Goal: Information Seeking & Learning: Learn about a topic

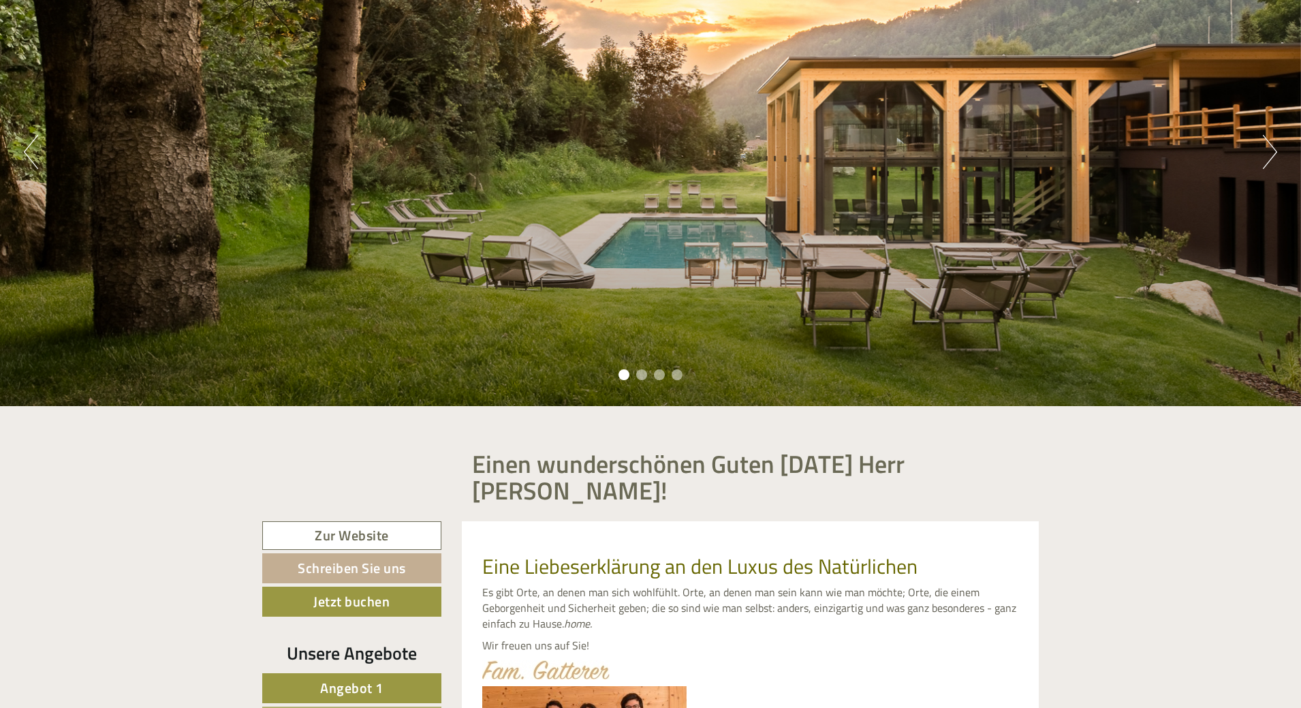
scroll to position [409, 0]
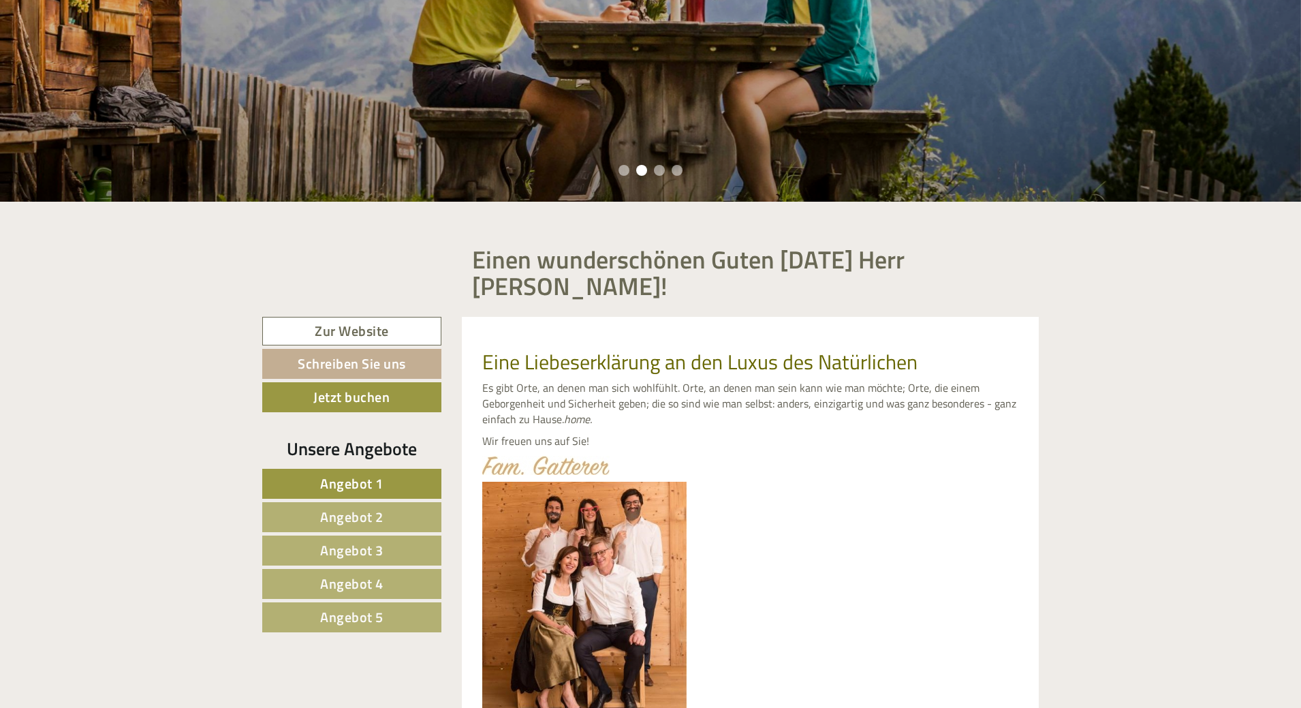
click at [371, 473] on span "Angebot 1" at bounding box center [351, 483] width 63 height 21
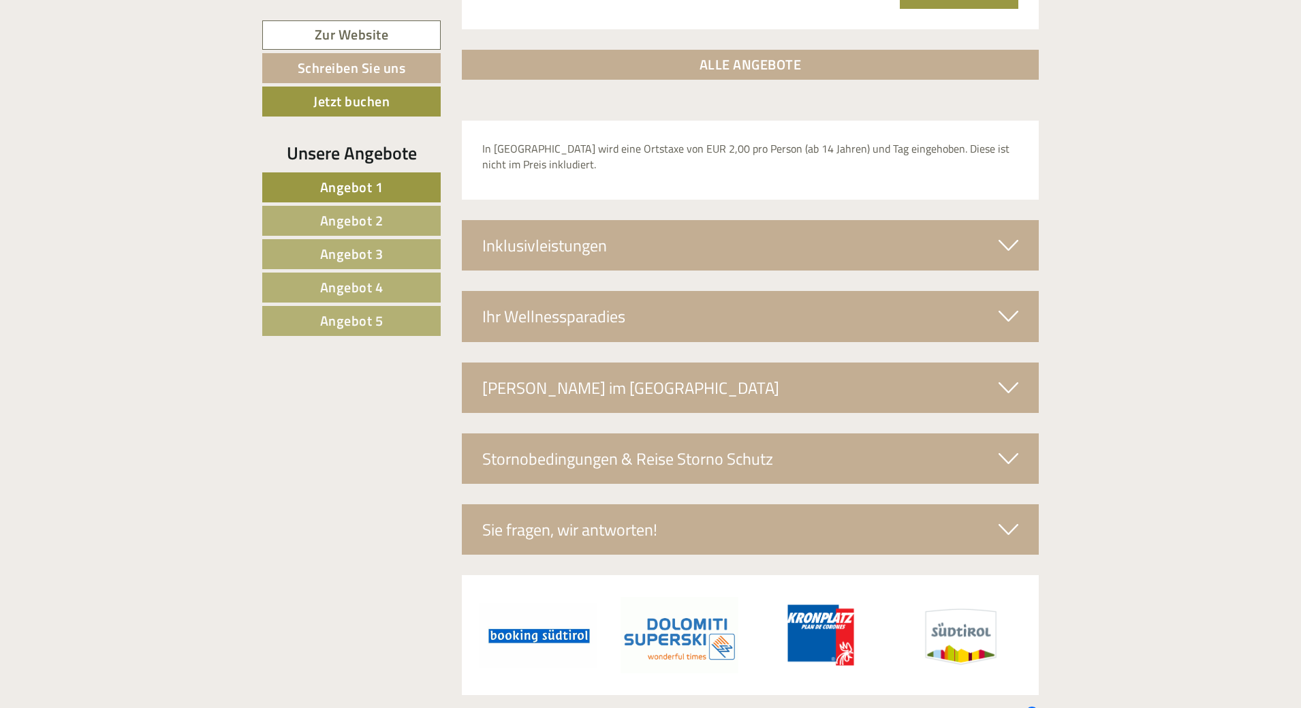
scroll to position [2179, 0]
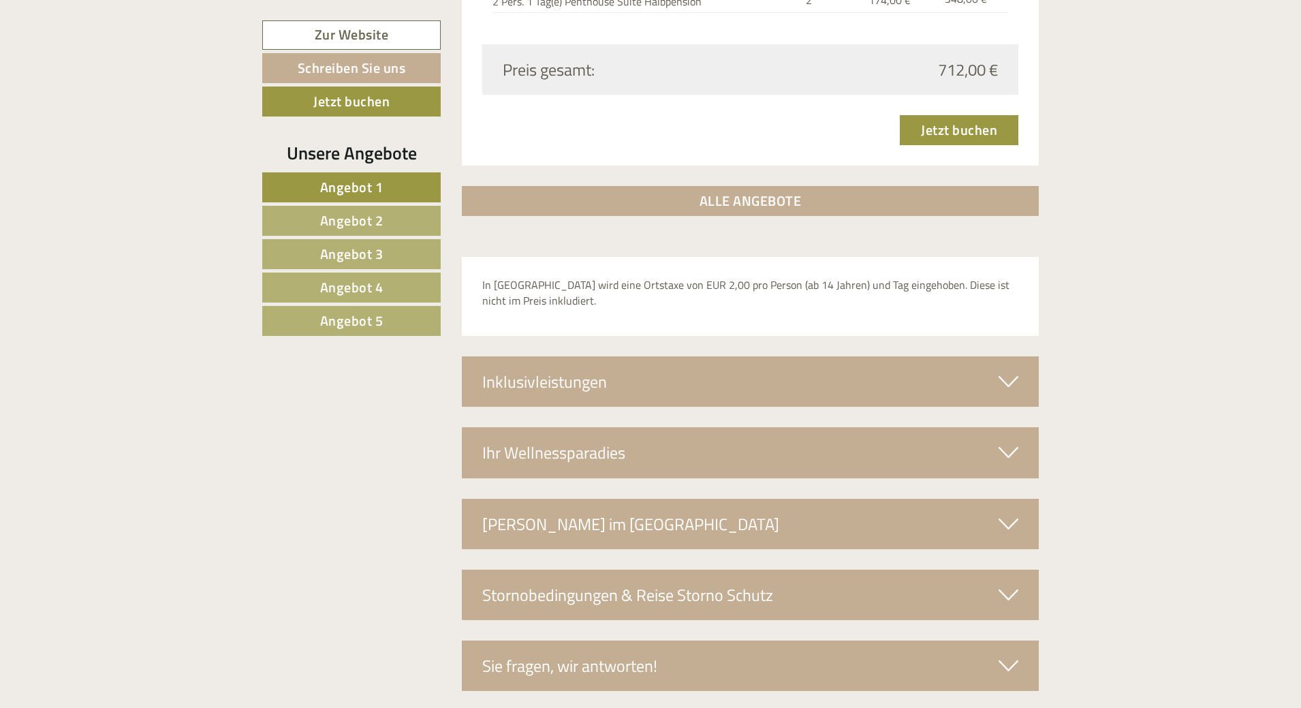
click at [608, 358] on div "Inklusivleistungen" at bounding box center [751, 381] width 578 height 50
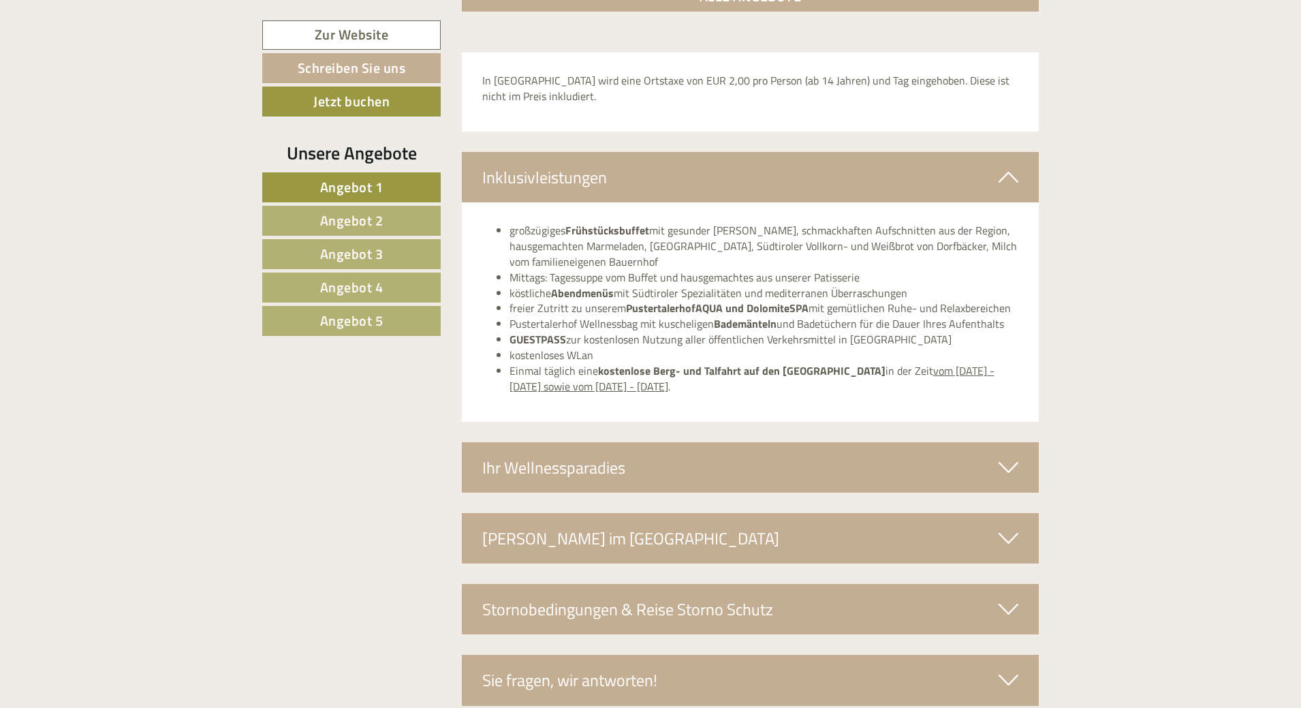
scroll to position [2452, 0]
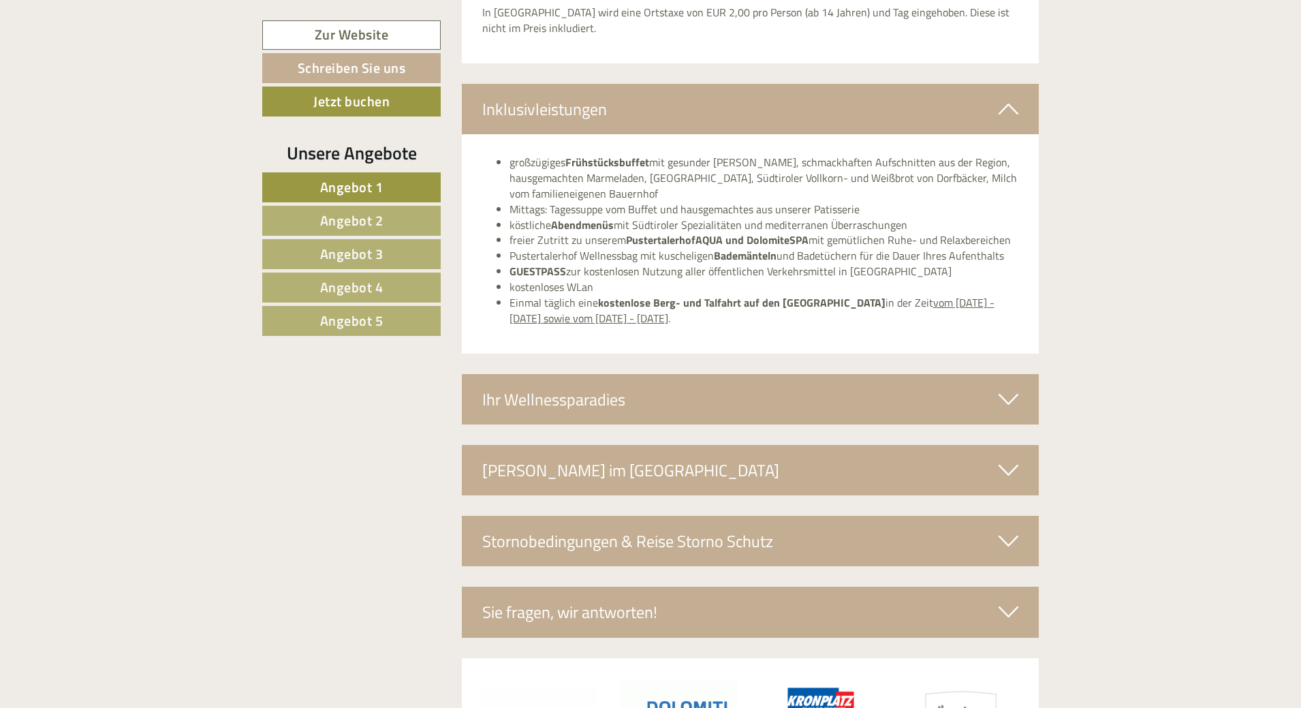
click at [632, 374] on div "Ihr Wellnessparadies" at bounding box center [751, 399] width 578 height 50
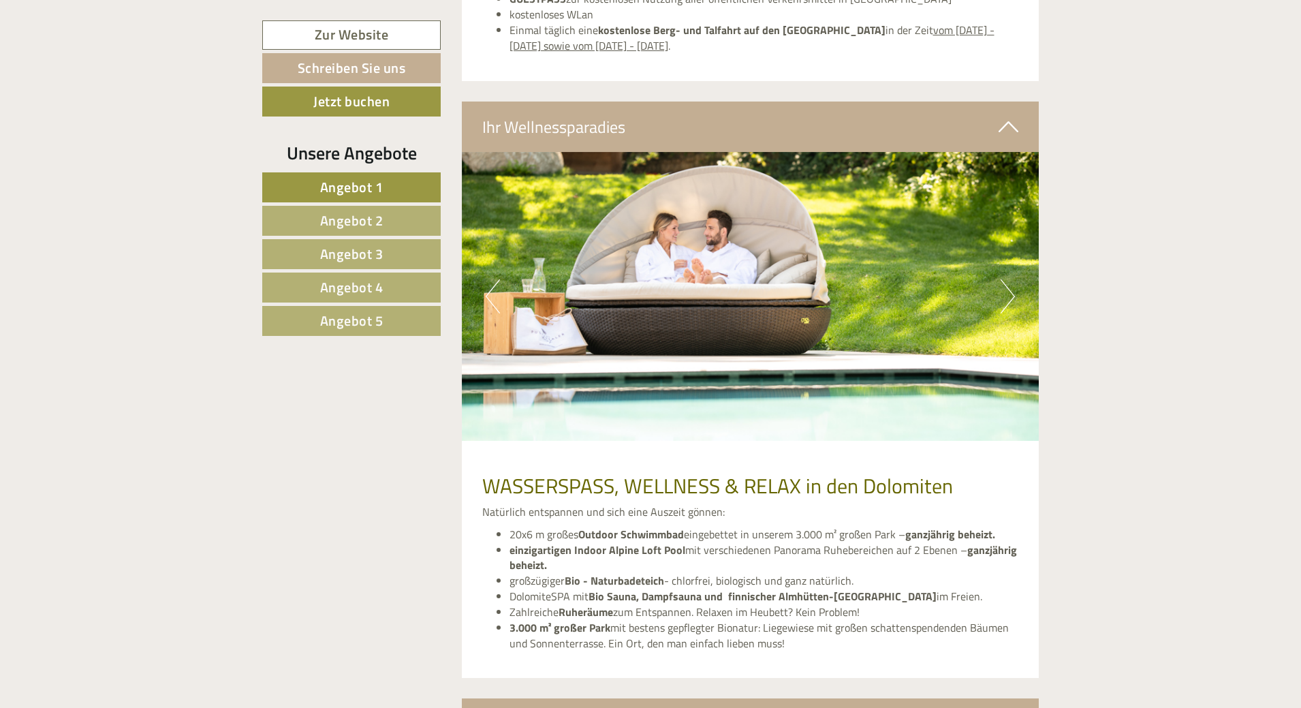
scroll to position [2929, 0]
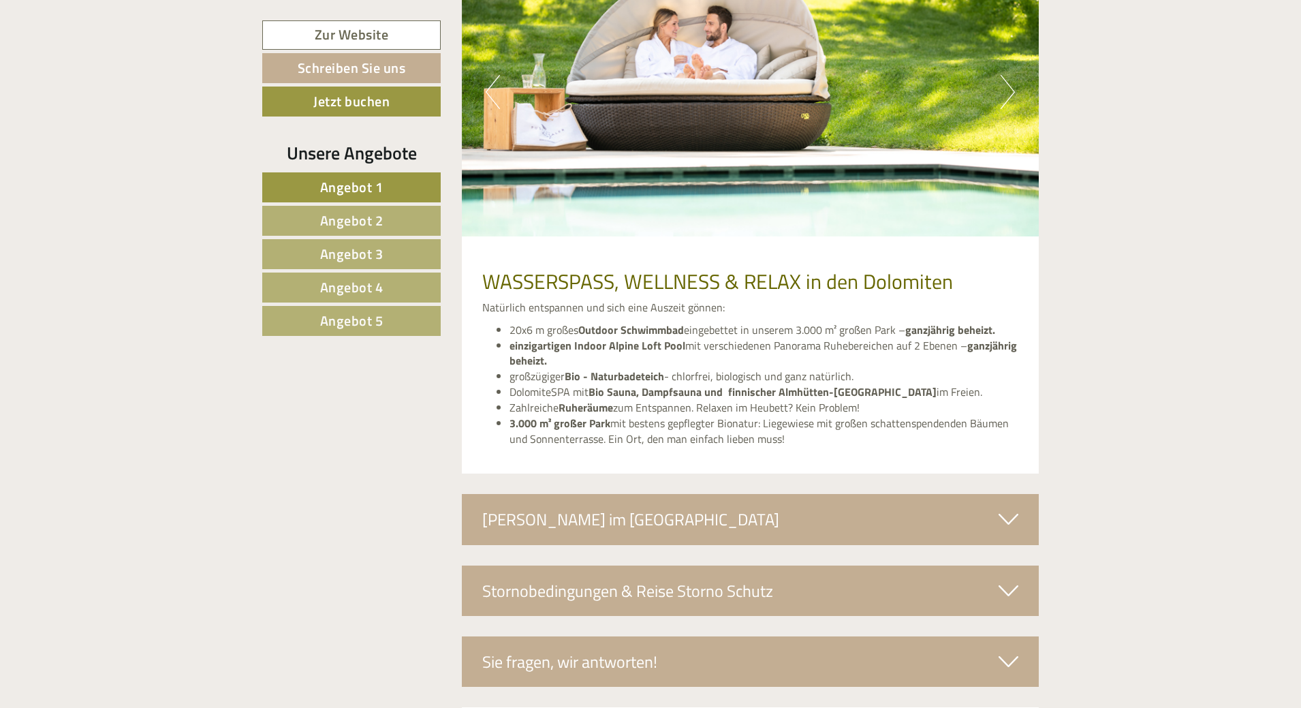
click at [669, 494] on div "[PERSON_NAME] im [GEOGRAPHIC_DATA]" at bounding box center [751, 519] width 578 height 50
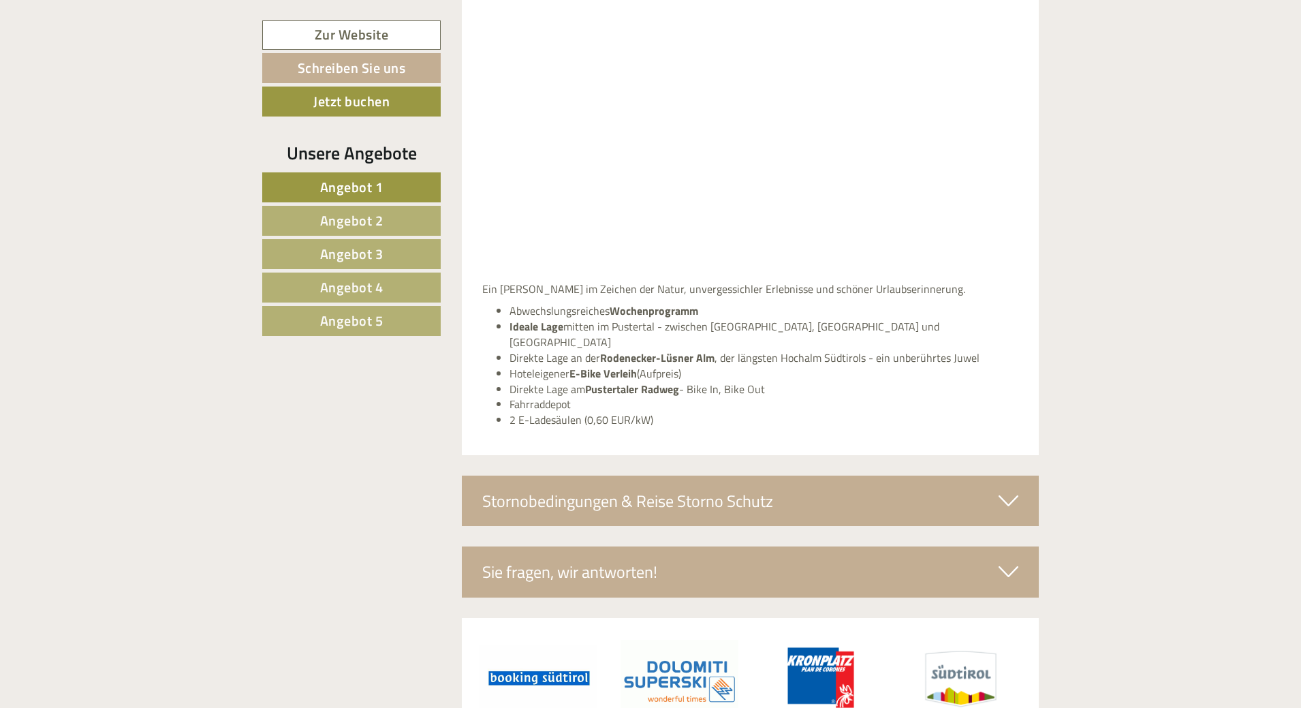
scroll to position [3575, 0]
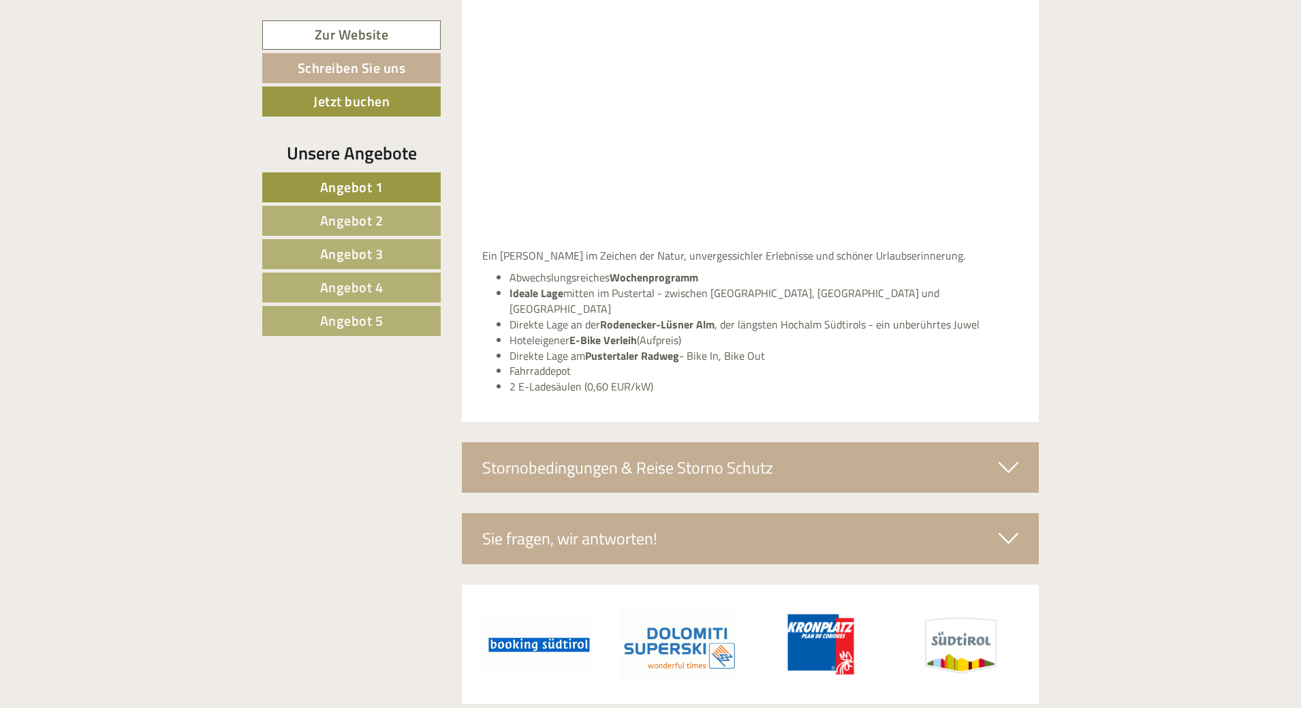
click at [367, 219] on span "Angebot 2" at bounding box center [351, 220] width 63 height 21
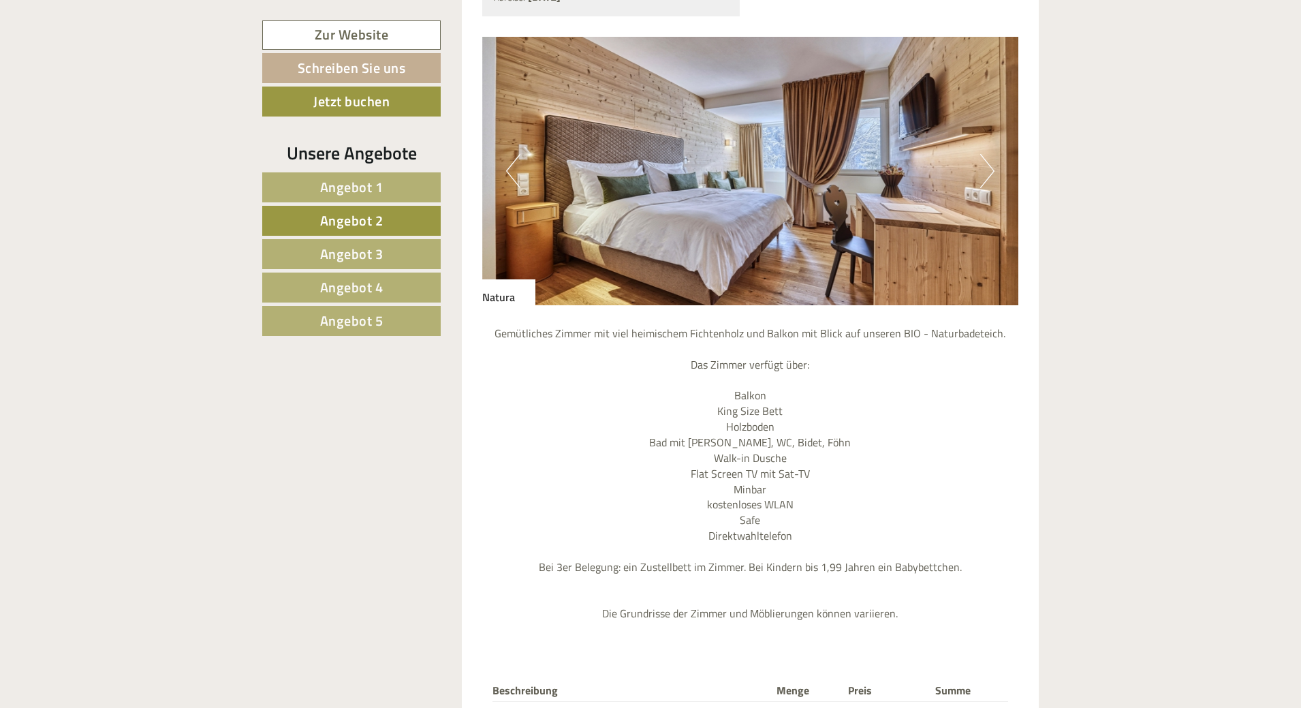
scroll to position [1157, 0]
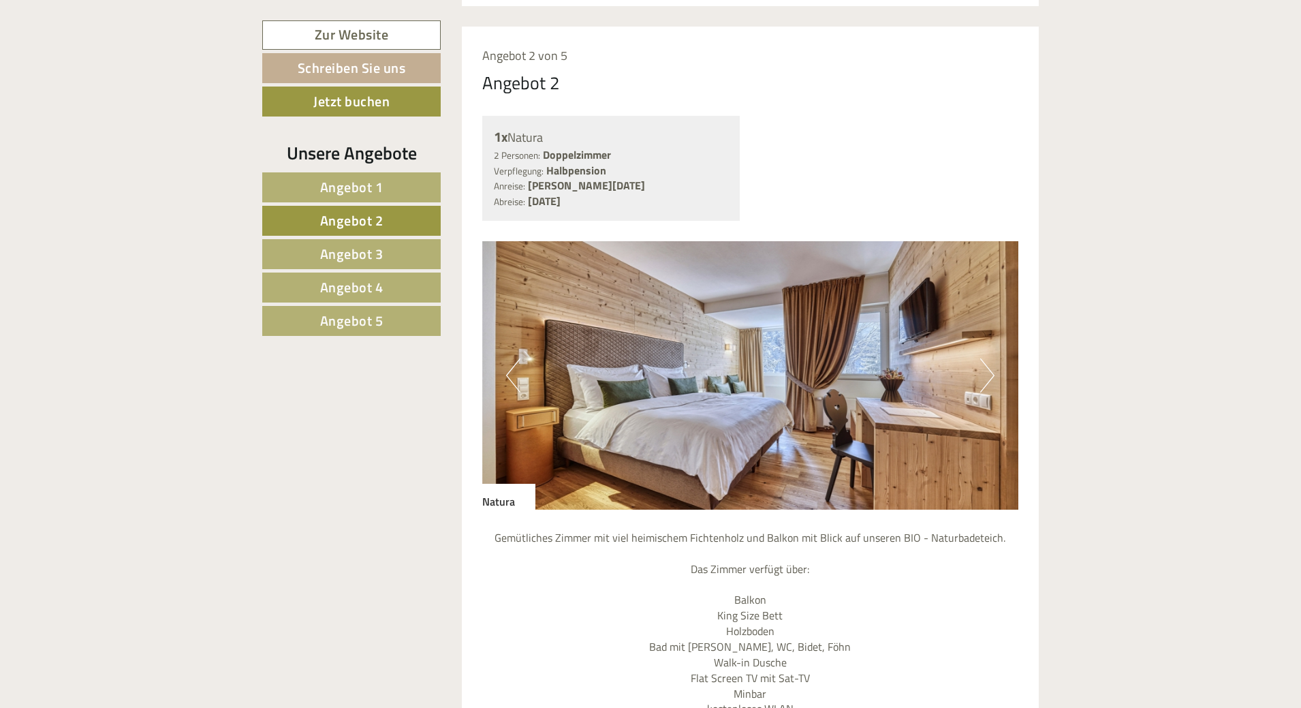
click at [367, 187] on span "Angebot 1" at bounding box center [351, 186] width 63 height 21
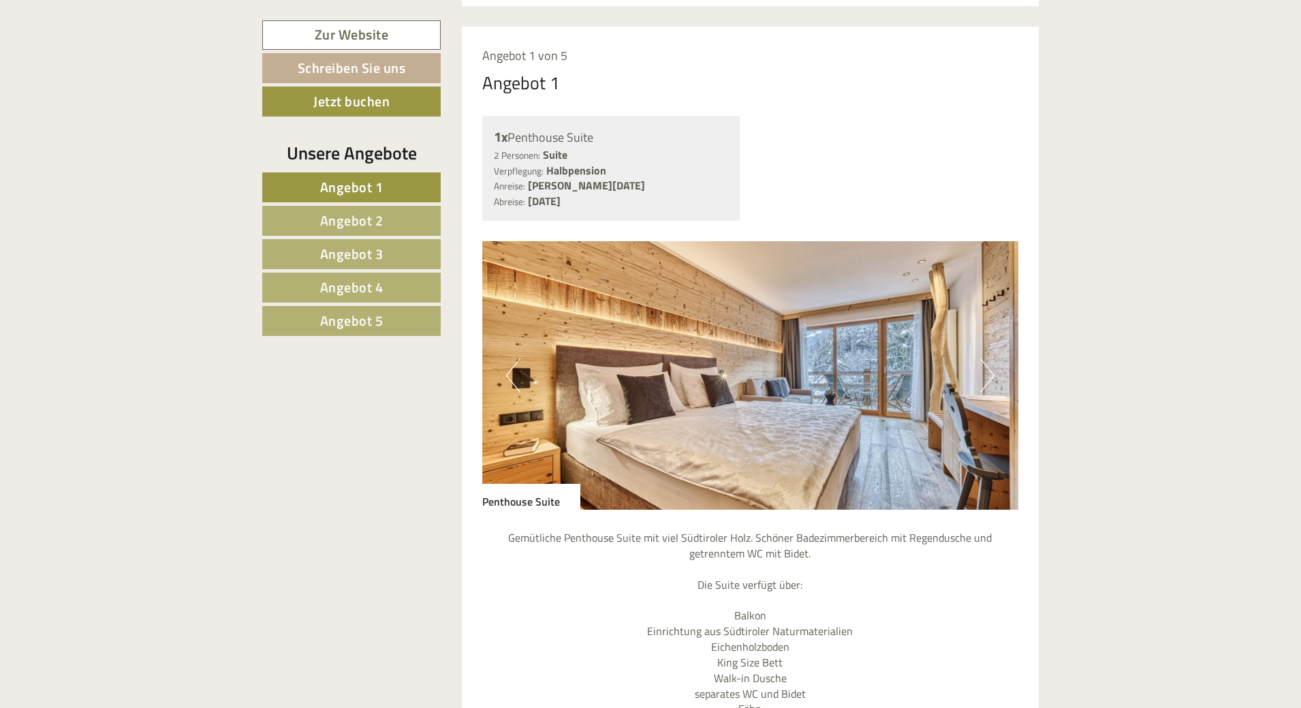
click at [992, 358] on button "Next" at bounding box center [987, 375] width 14 height 34
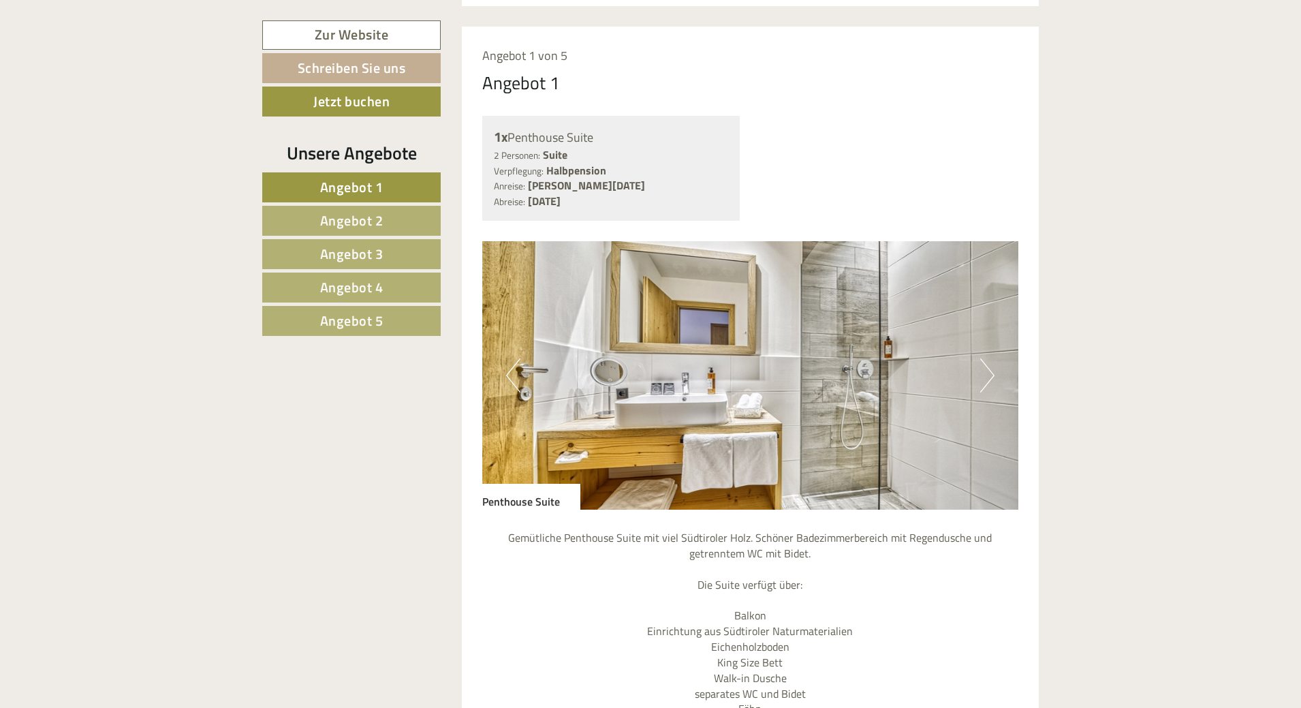
click at [992, 358] on button "Next" at bounding box center [987, 375] width 14 height 34
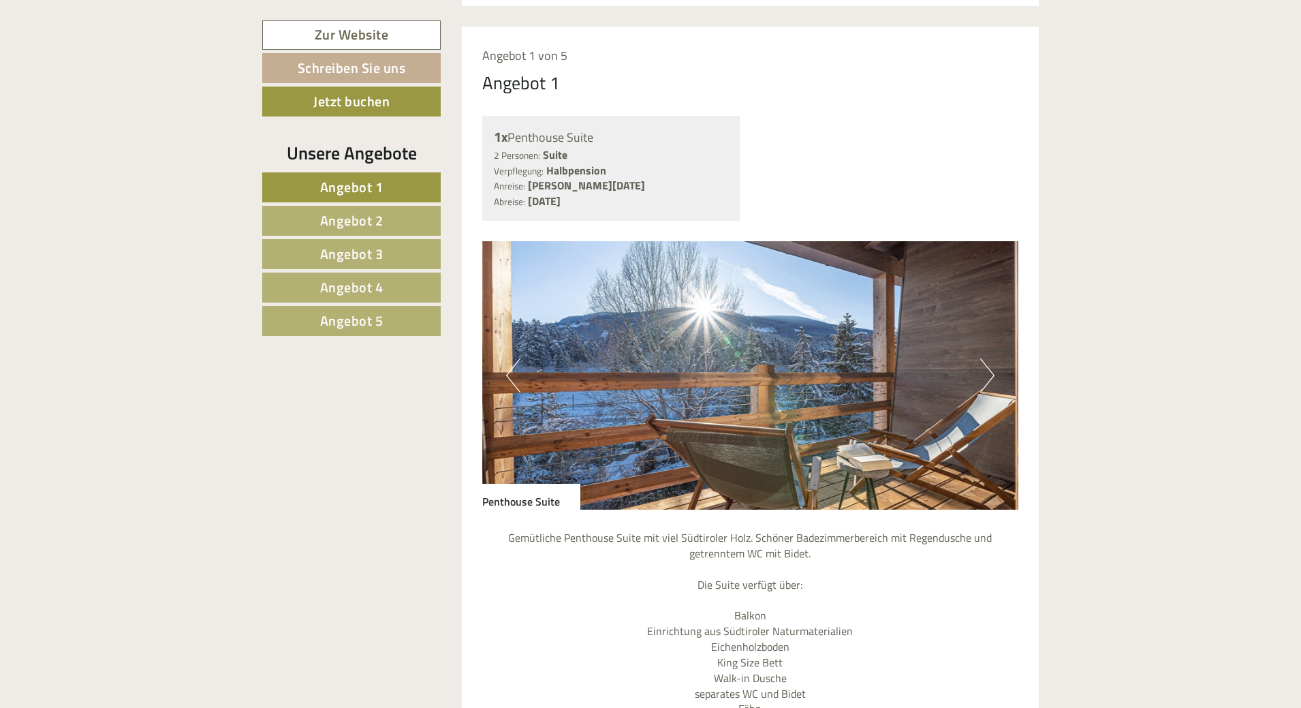
click at [992, 358] on button "Next" at bounding box center [987, 375] width 14 height 34
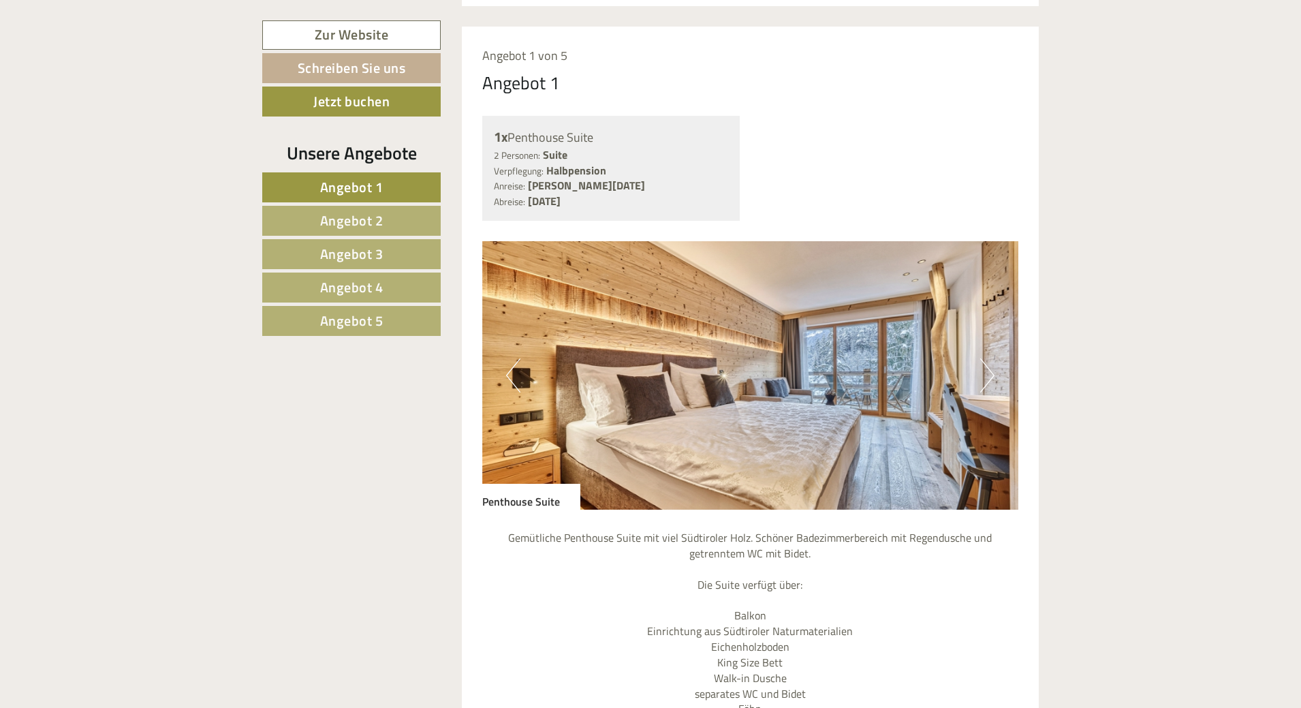
scroll to position [1089, 0]
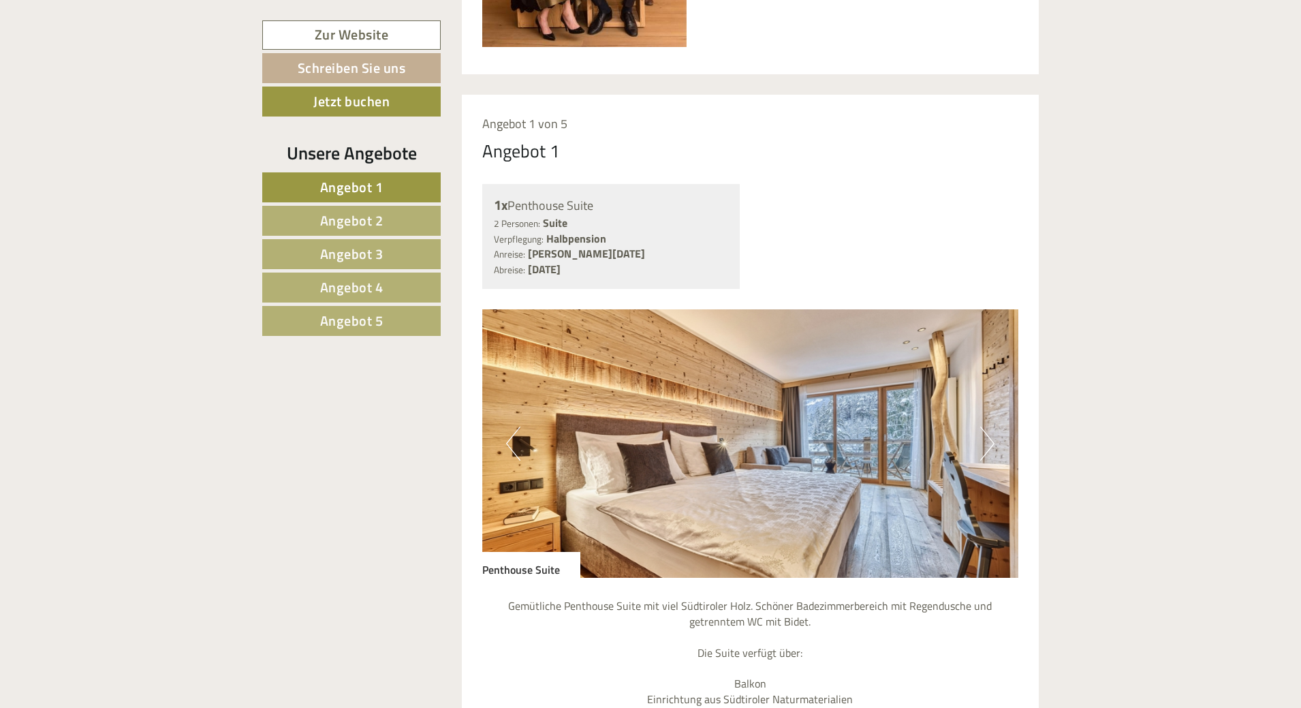
click at [384, 213] on link "Angebot 2" at bounding box center [351, 221] width 178 height 30
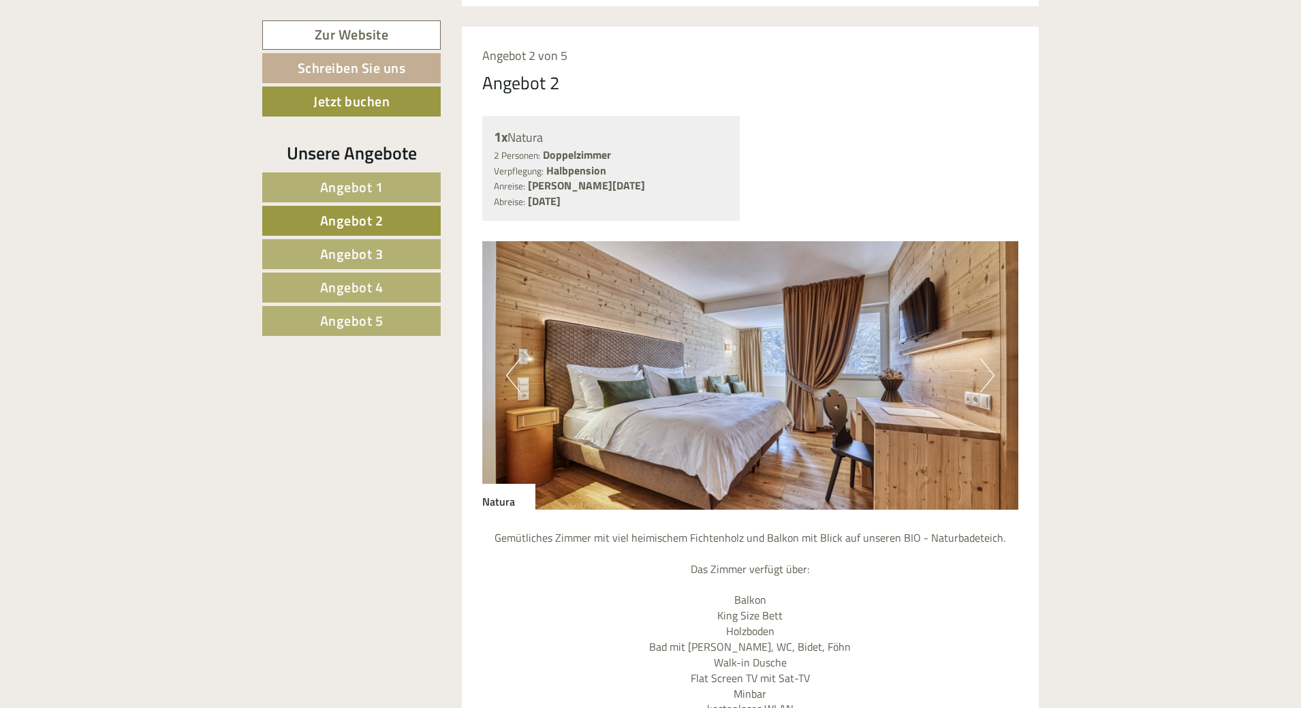
click at [988, 361] on button "Next" at bounding box center [987, 375] width 14 height 34
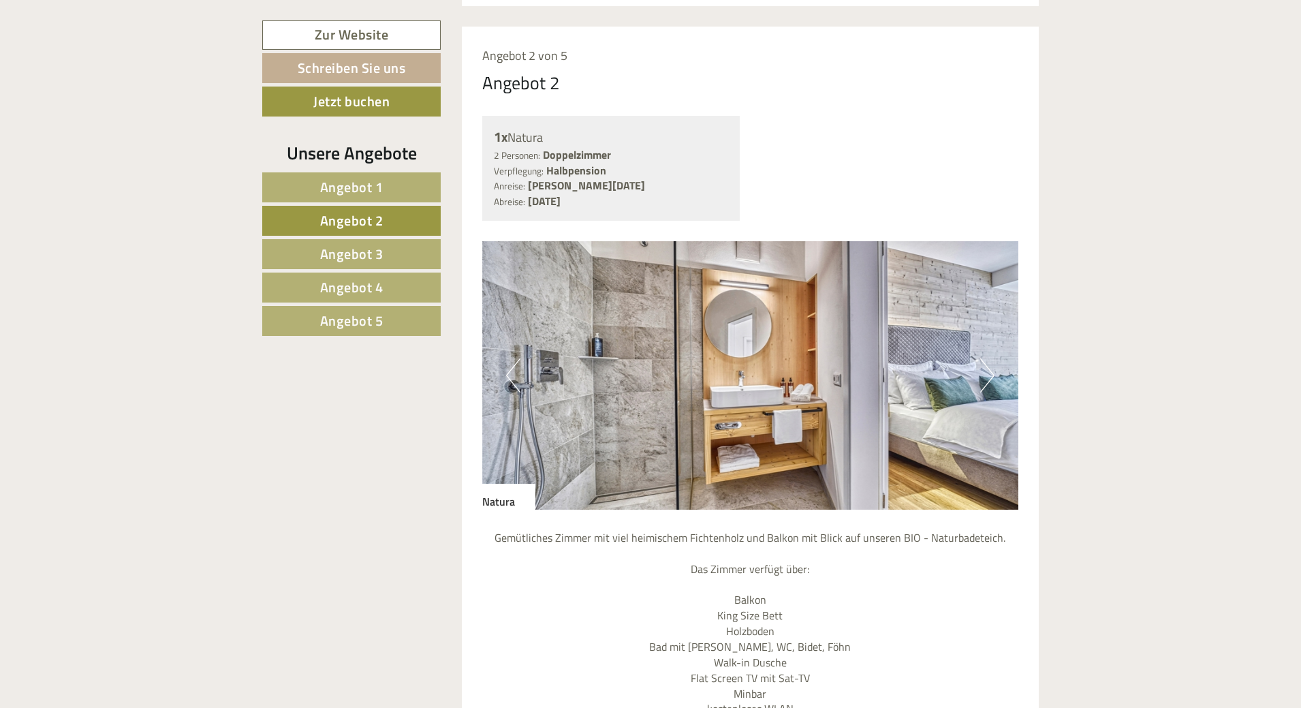
click at [988, 361] on button "Next" at bounding box center [987, 375] width 14 height 34
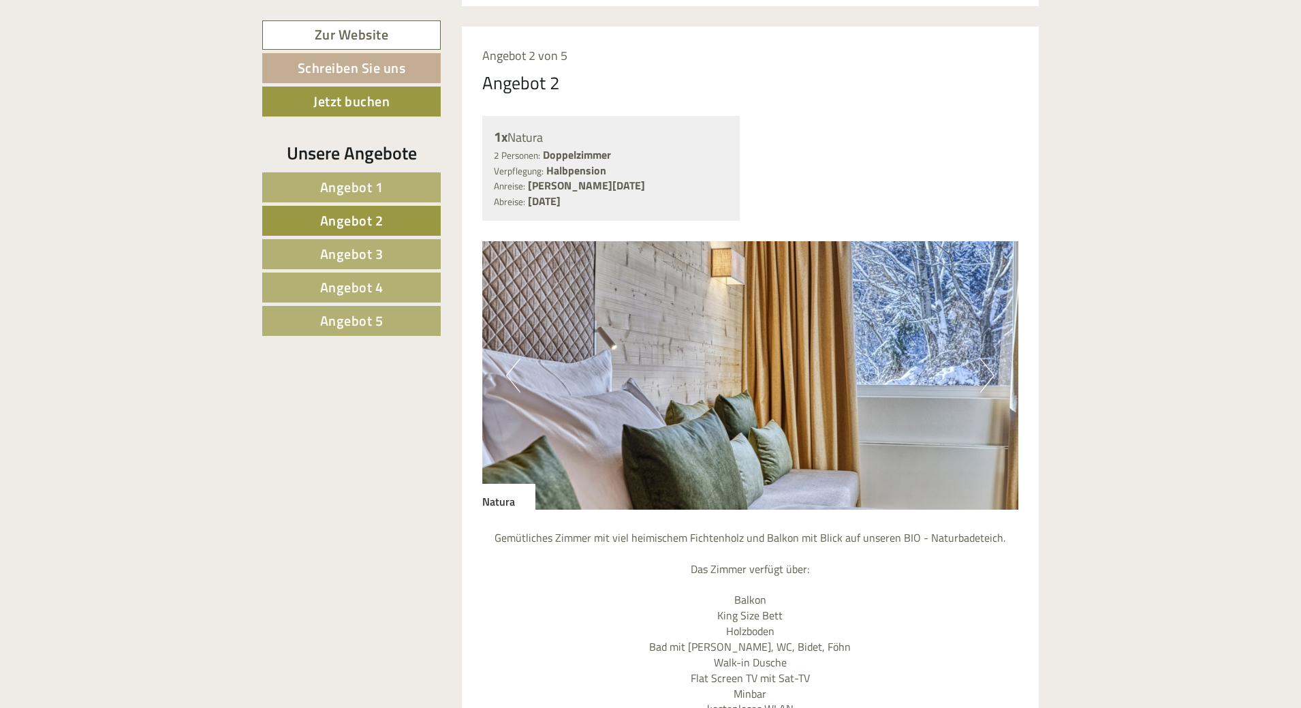
click at [988, 361] on button "Next" at bounding box center [987, 375] width 14 height 34
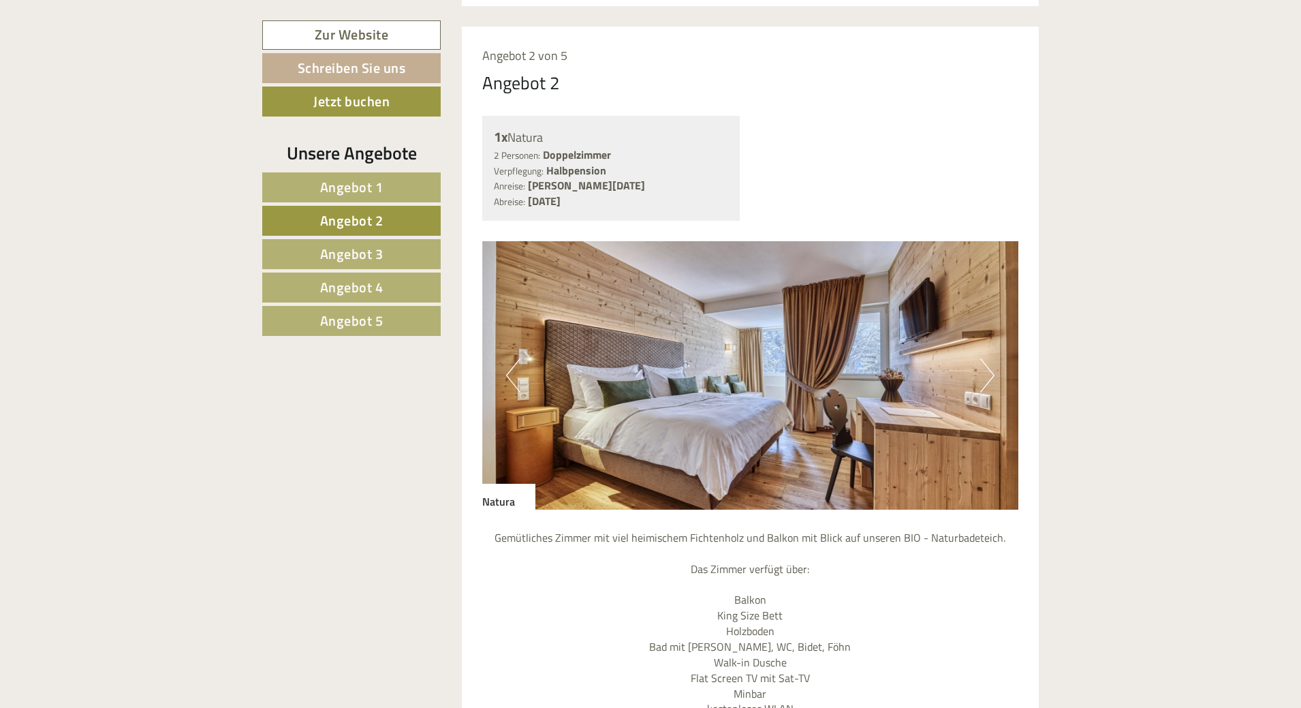
click at [988, 361] on button "Next" at bounding box center [987, 375] width 14 height 34
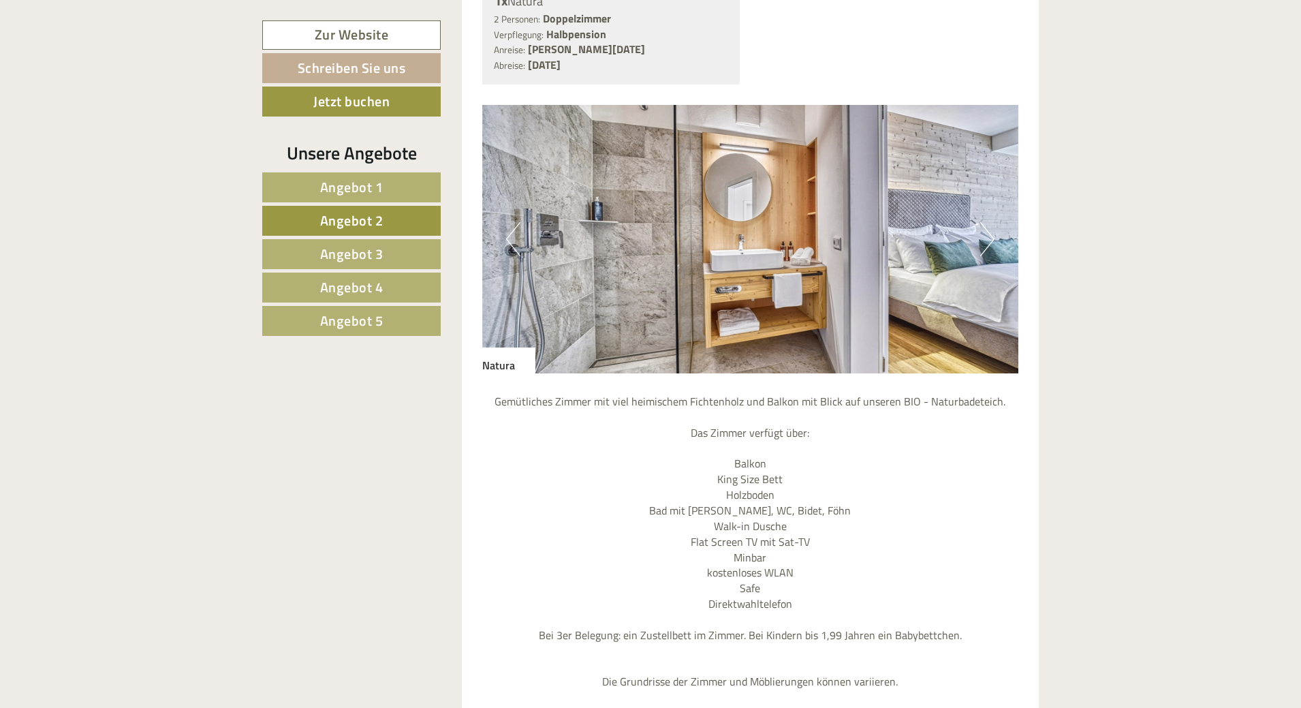
scroll to position [1430, 0]
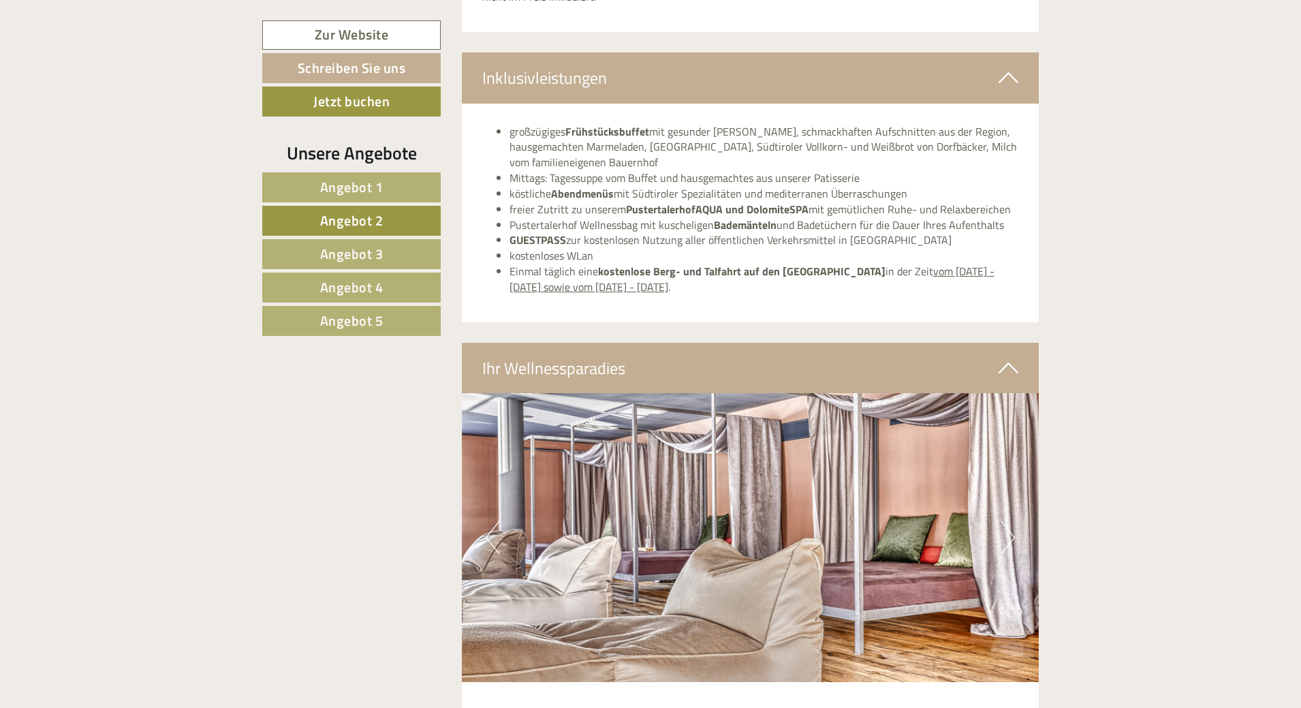
click at [350, 253] on span "Angebot 3" at bounding box center [351, 253] width 63 height 21
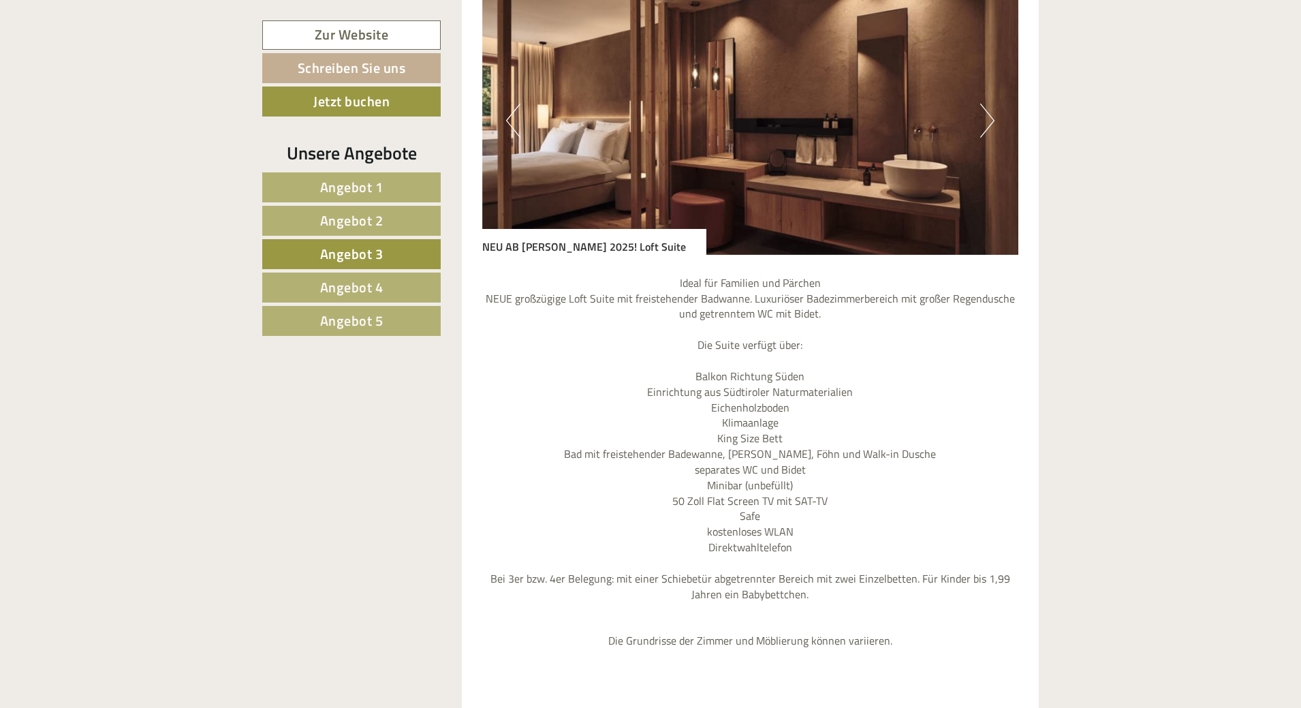
scroll to position [1226, 0]
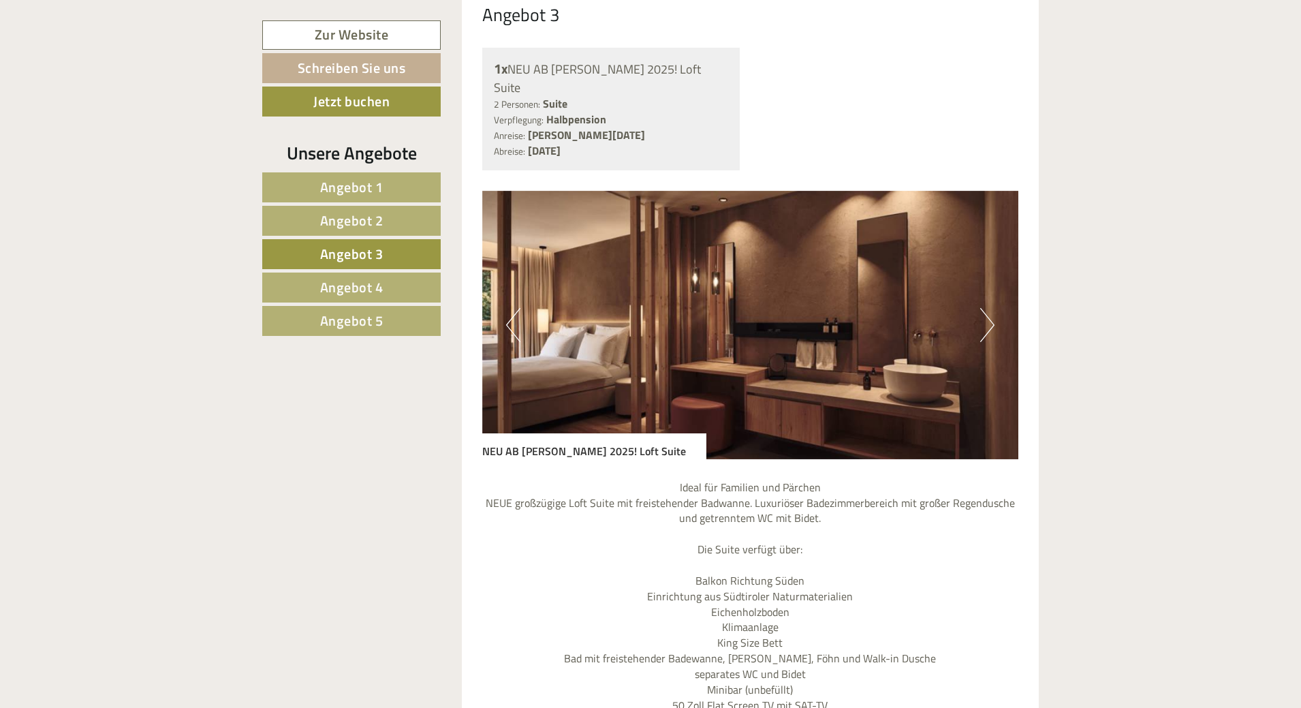
click at [344, 288] on span "Angebot 4" at bounding box center [351, 287] width 63 height 21
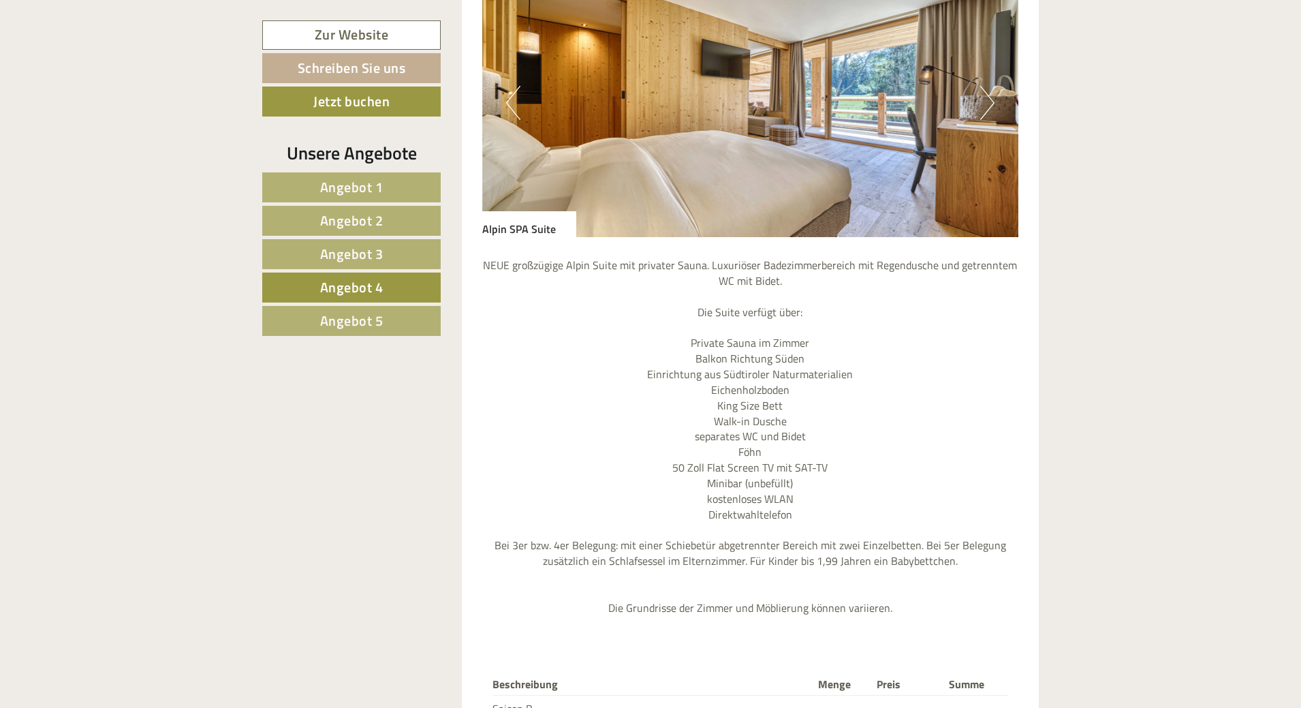
scroll to position [1294, 0]
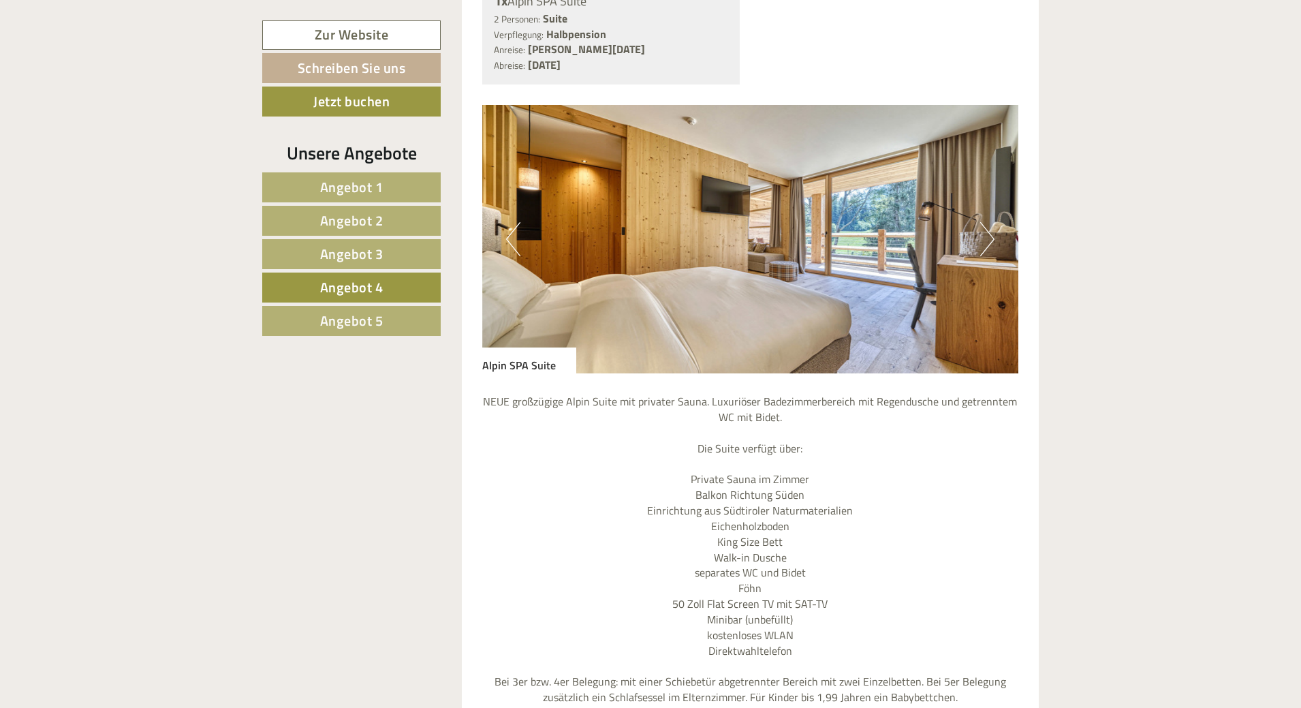
click at [346, 264] on span "Angebot 3" at bounding box center [351, 253] width 63 height 21
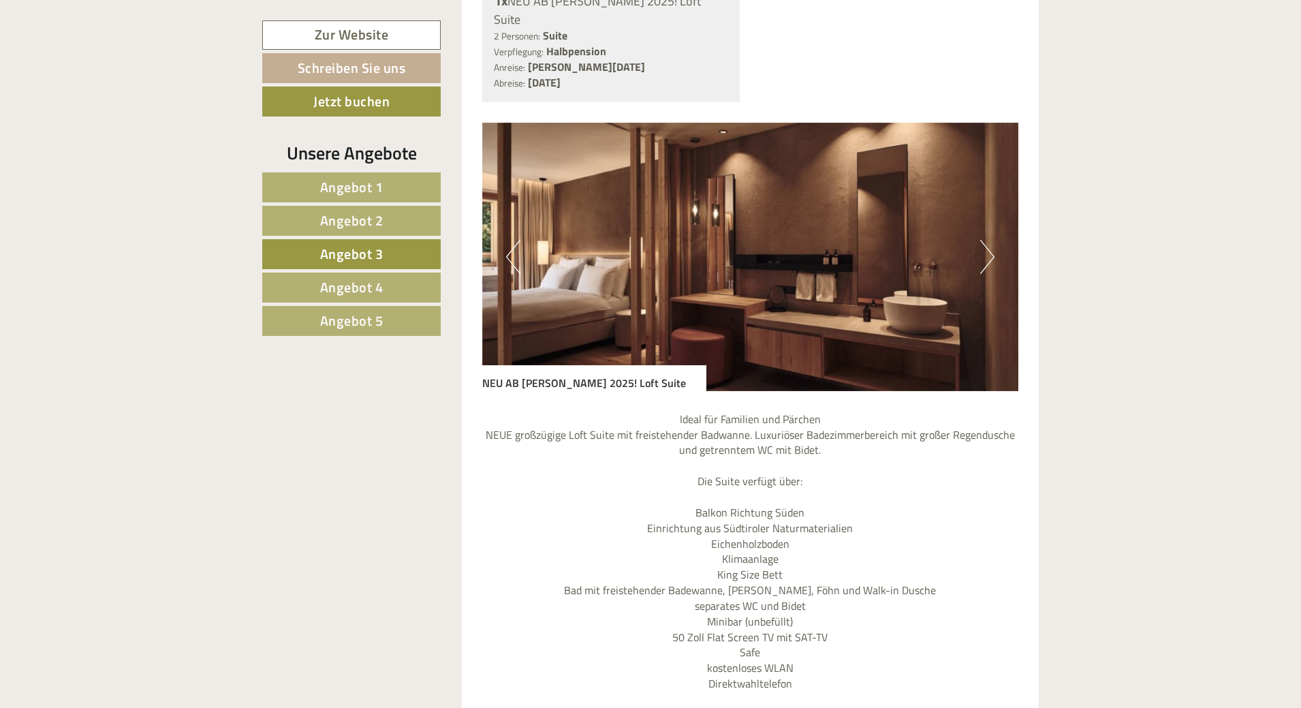
scroll to position [1157, 0]
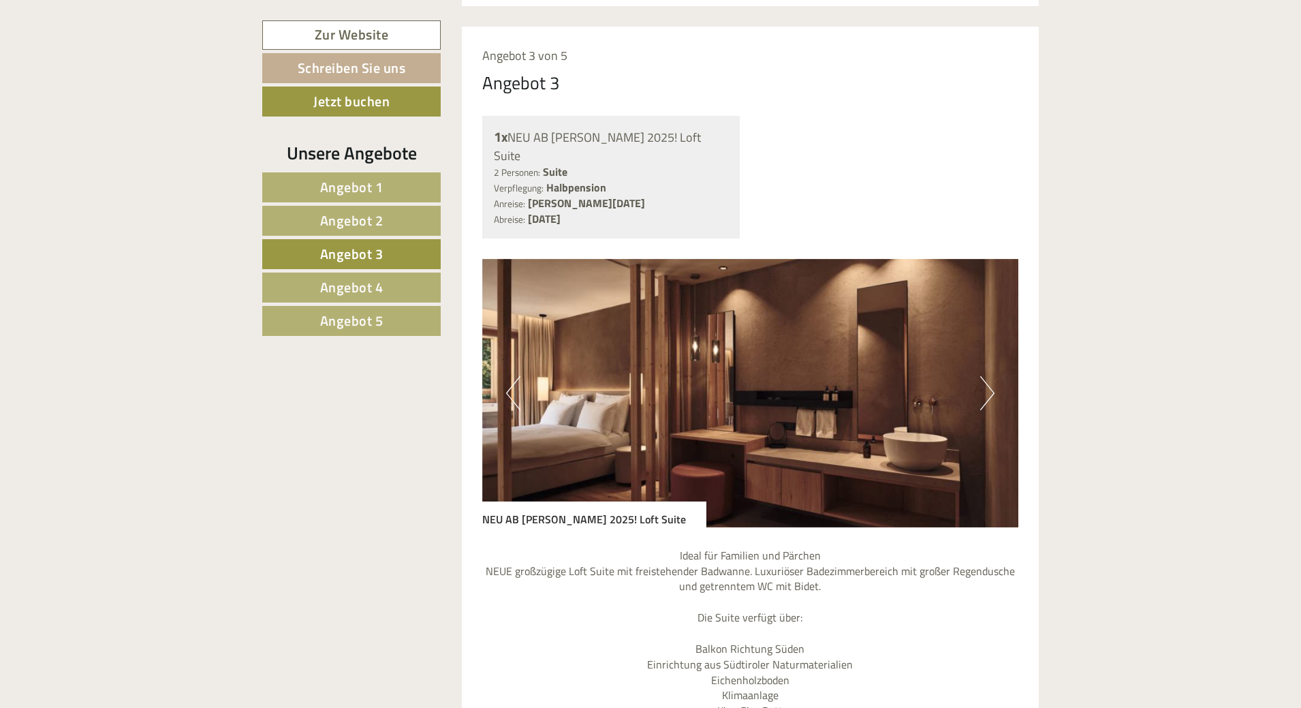
click at [989, 376] on button "Next" at bounding box center [987, 393] width 14 height 34
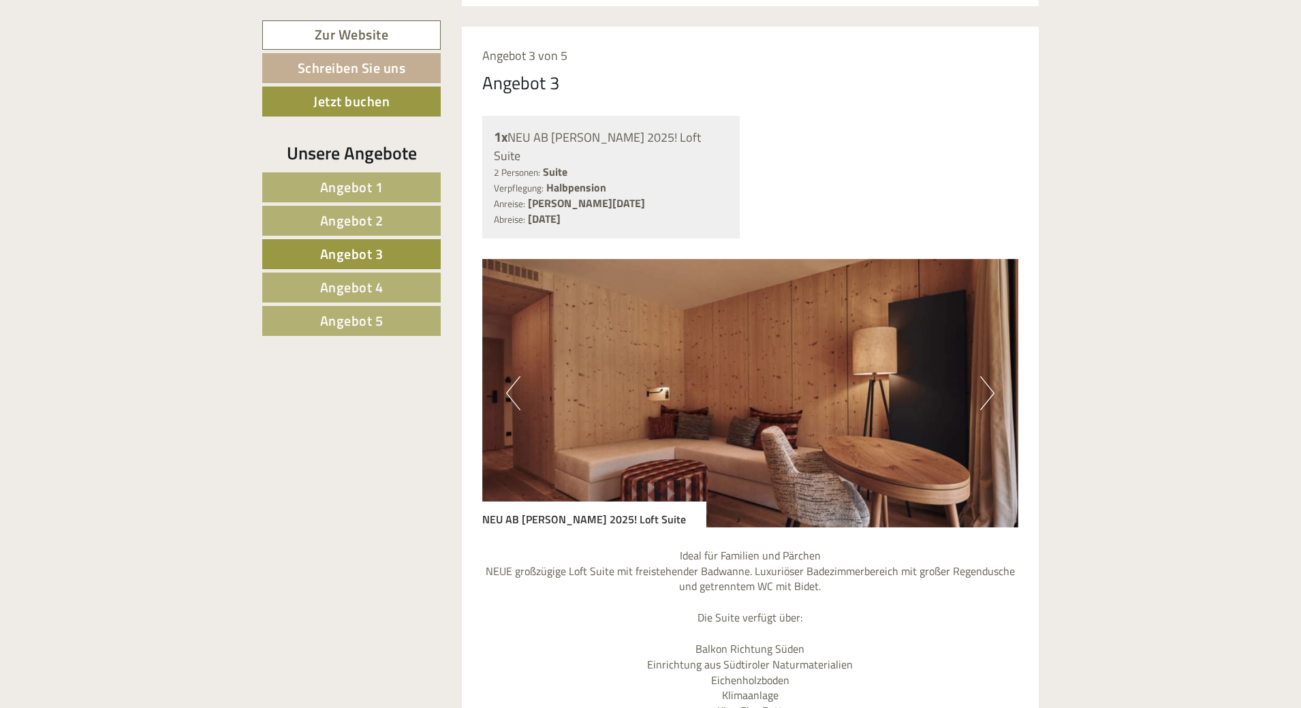
click at [989, 376] on button "Next" at bounding box center [987, 393] width 14 height 34
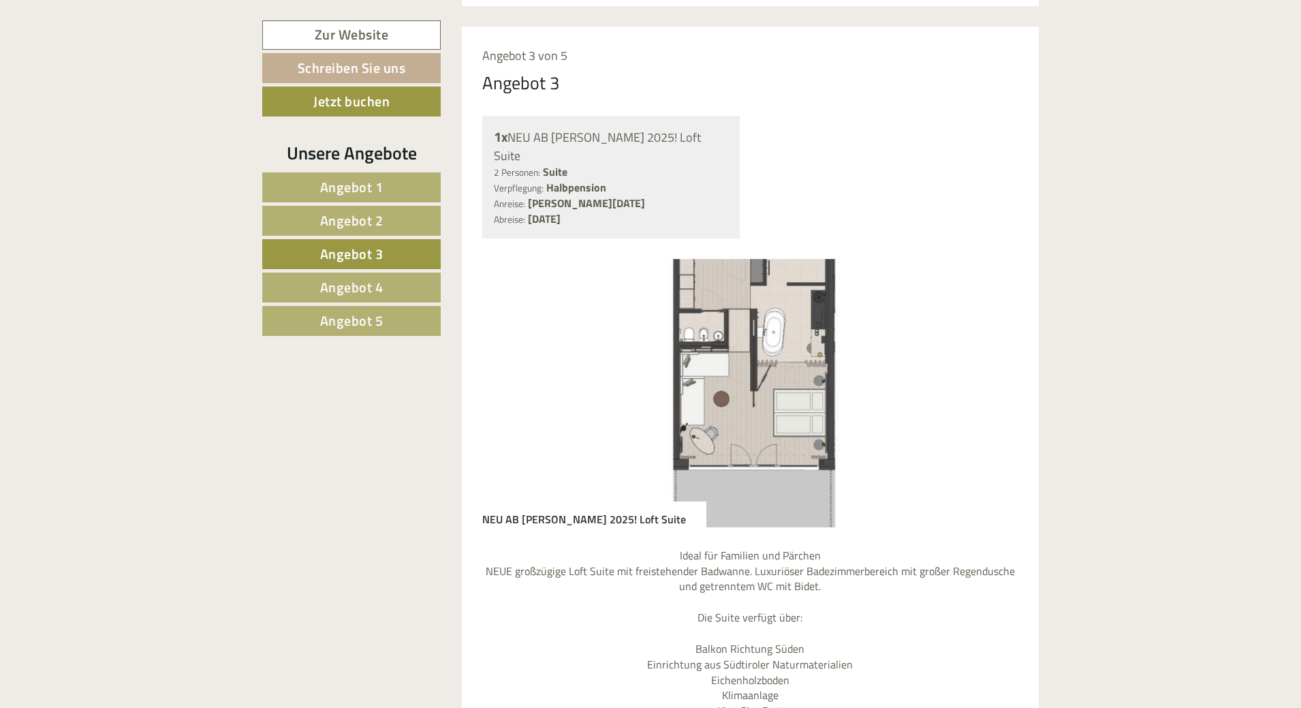
click at [989, 376] on button "Next" at bounding box center [987, 393] width 14 height 34
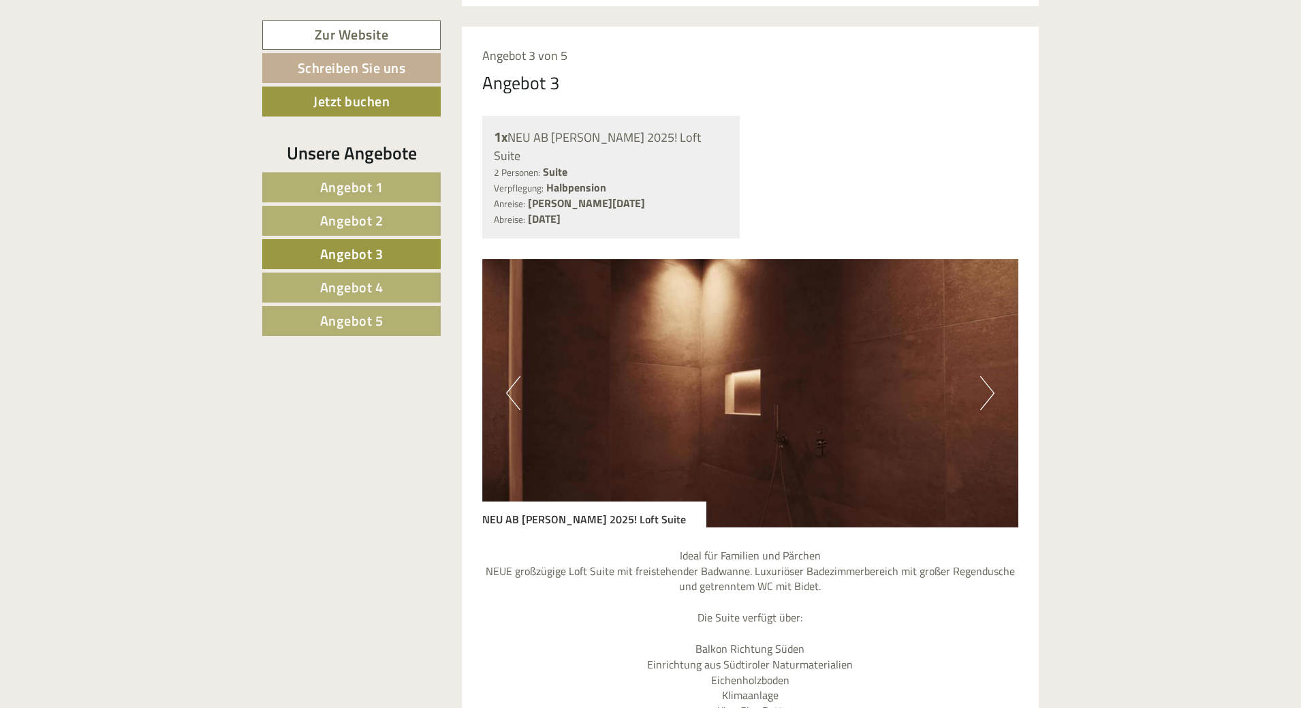
click at [989, 376] on button "Next" at bounding box center [987, 393] width 14 height 34
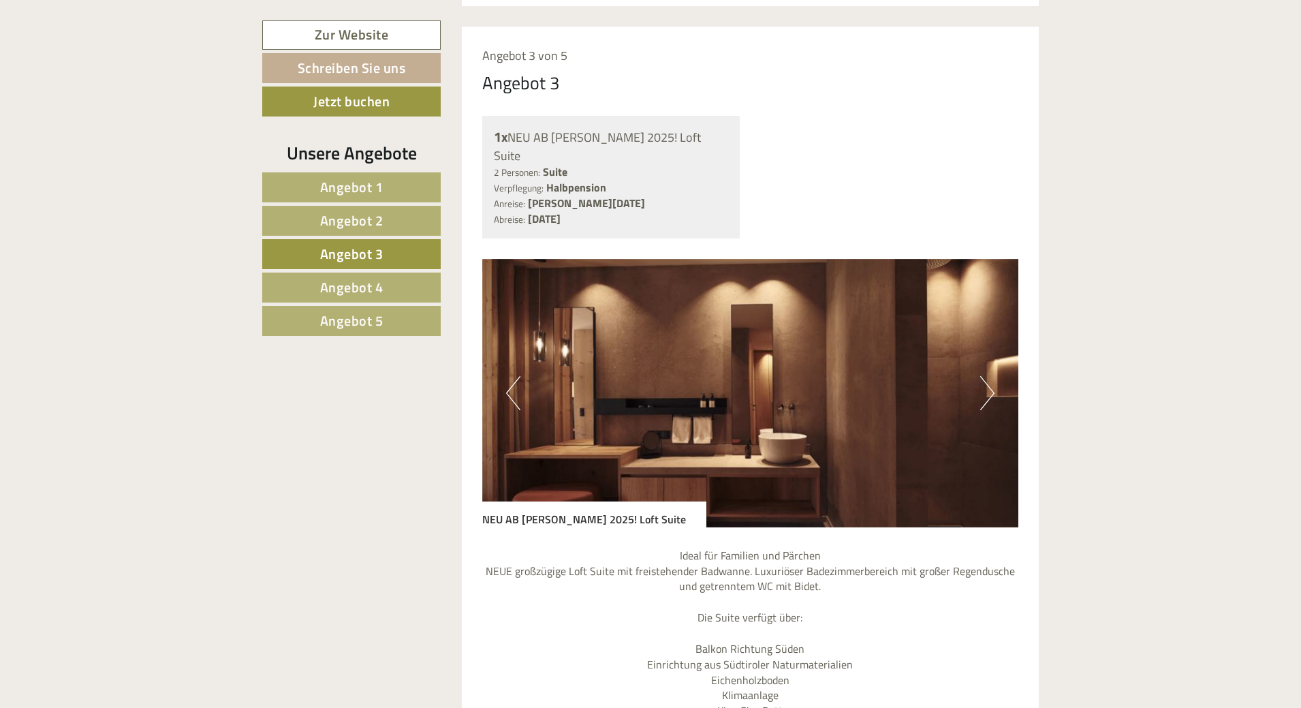
click at [989, 376] on button "Next" at bounding box center [987, 393] width 14 height 34
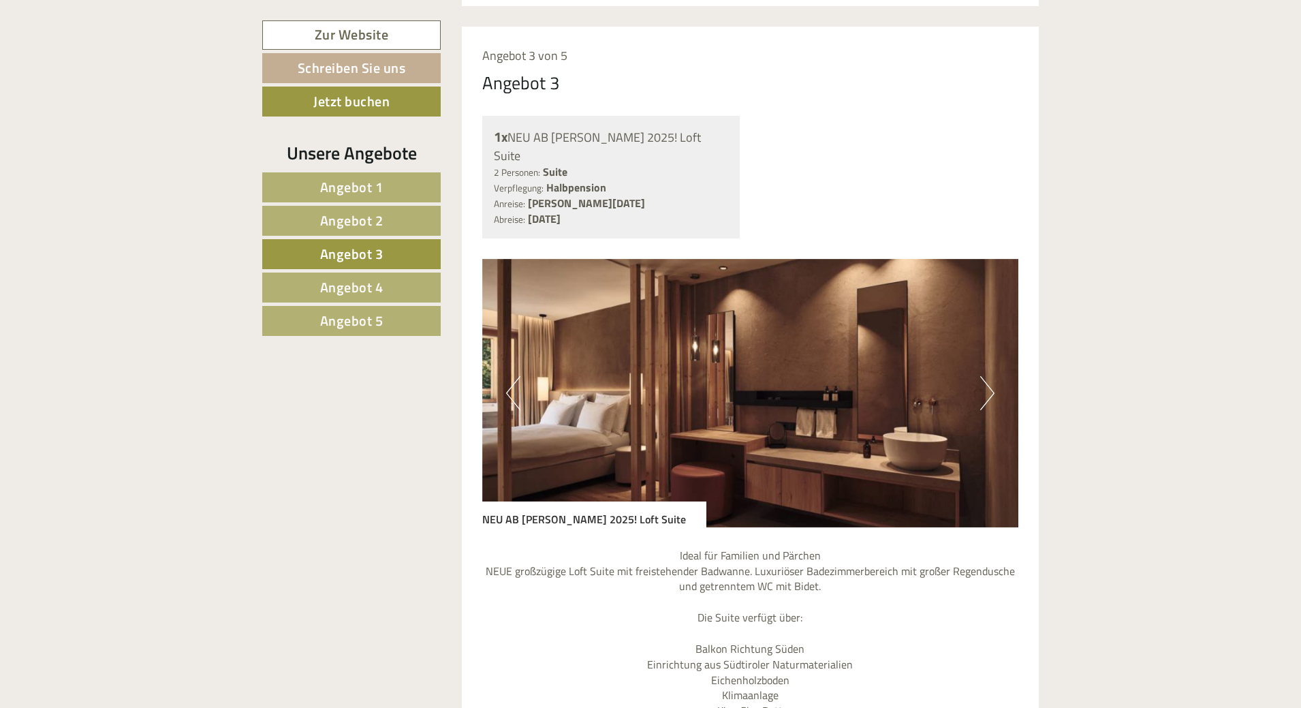
click at [989, 376] on button "Next" at bounding box center [987, 393] width 14 height 34
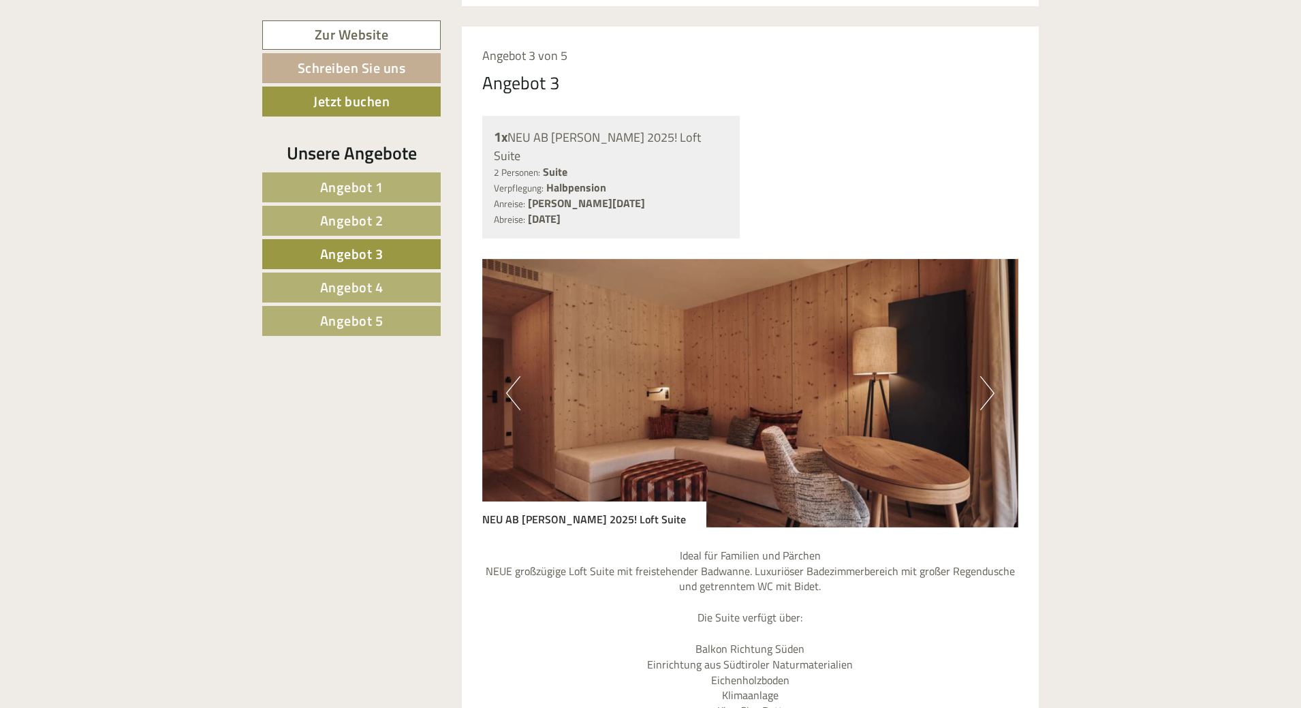
click at [989, 376] on button "Next" at bounding box center [987, 393] width 14 height 34
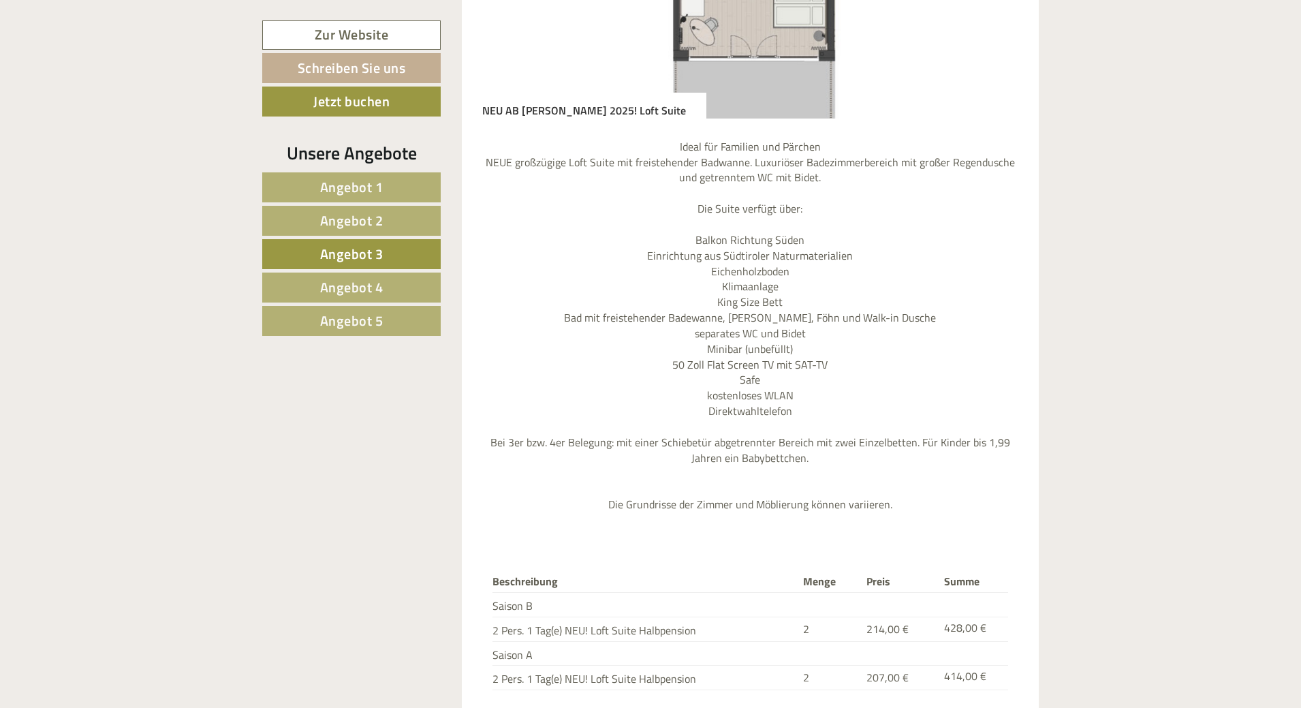
scroll to position [1702, 0]
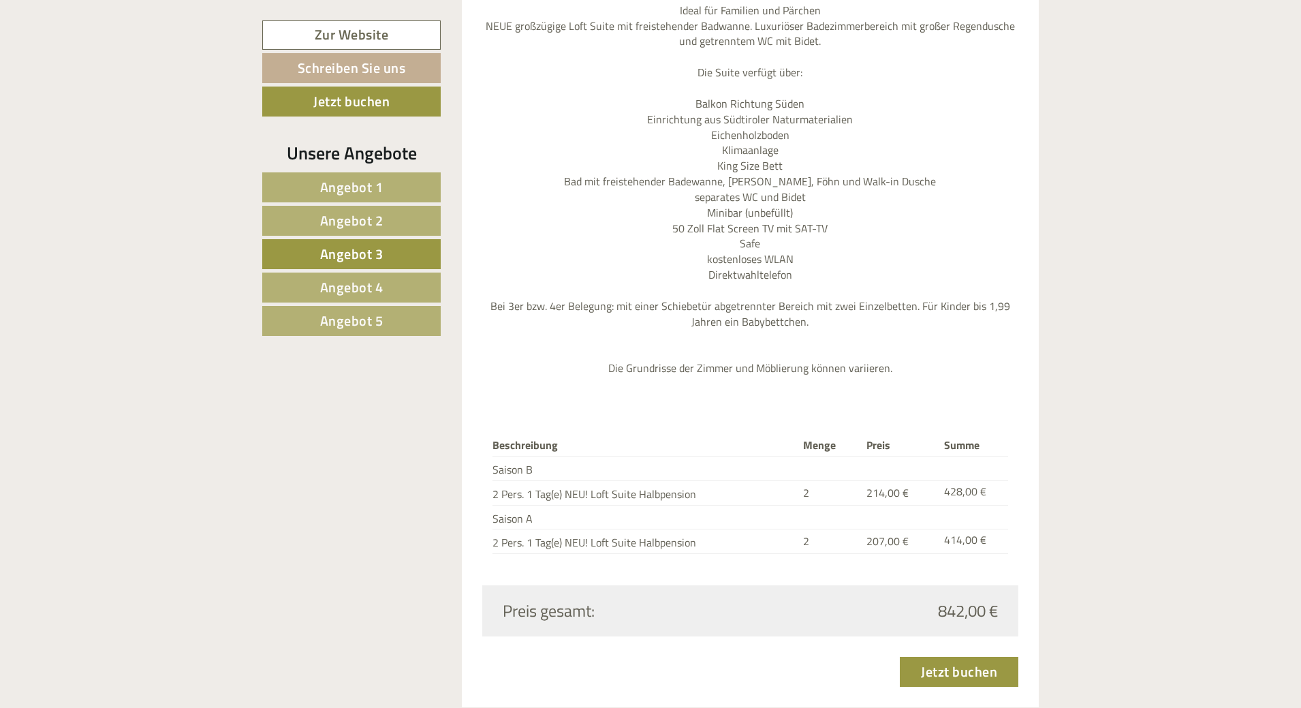
click at [368, 285] on span "Angebot 4" at bounding box center [351, 287] width 63 height 21
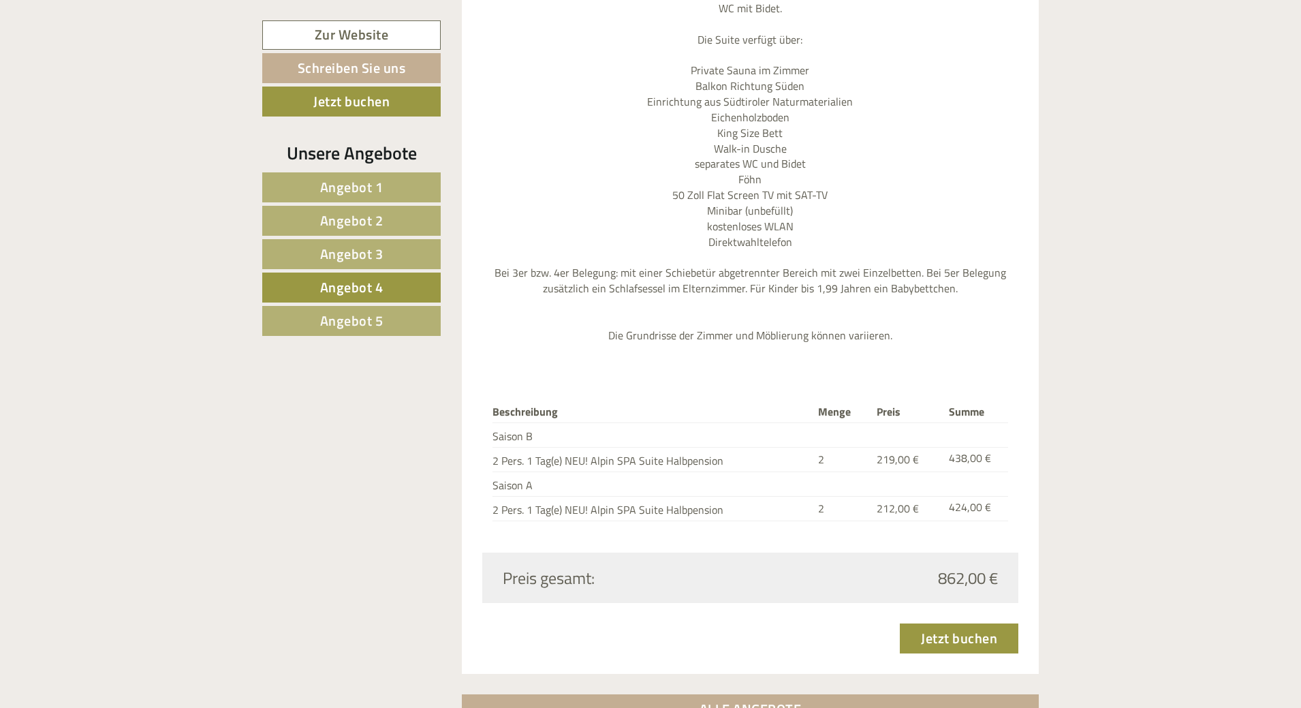
scroll to position [1157, 0]
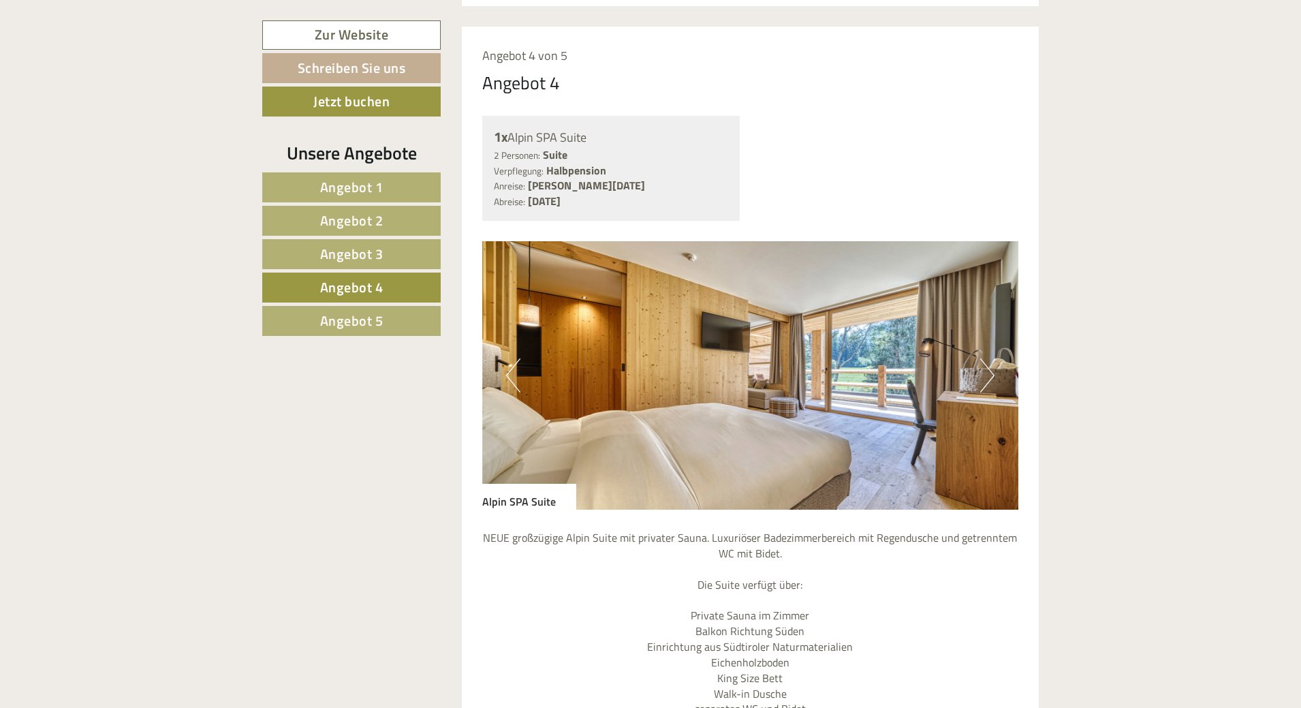
click at [983, 358] on button "Next" at bounding box center [987, 375] width 14 height 34
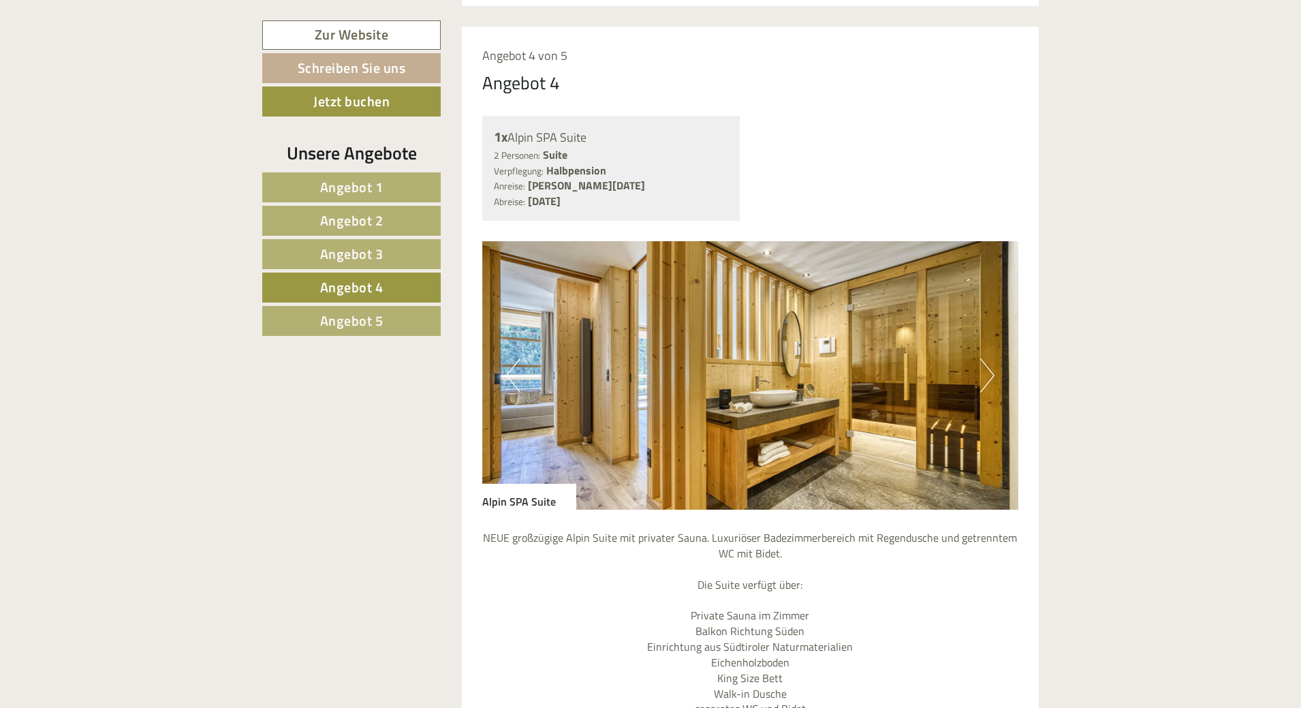
click at [980, 339] on img at bounding box center [750, 375] width 537 height 268
click at [985, 358] on button "Next" at bounding box center [987, 375] width 14 height 34
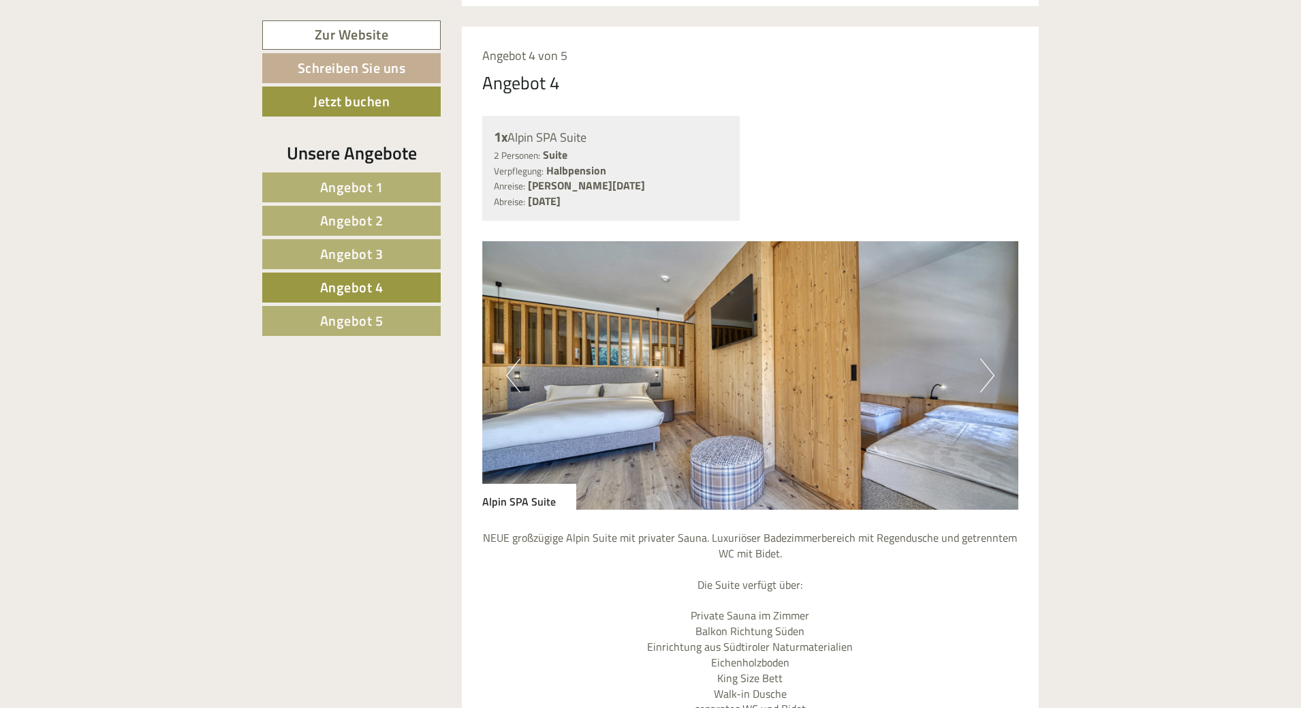
click at [985, 358] on button "Next" at bounding box center [987, 375] width 14 height 34
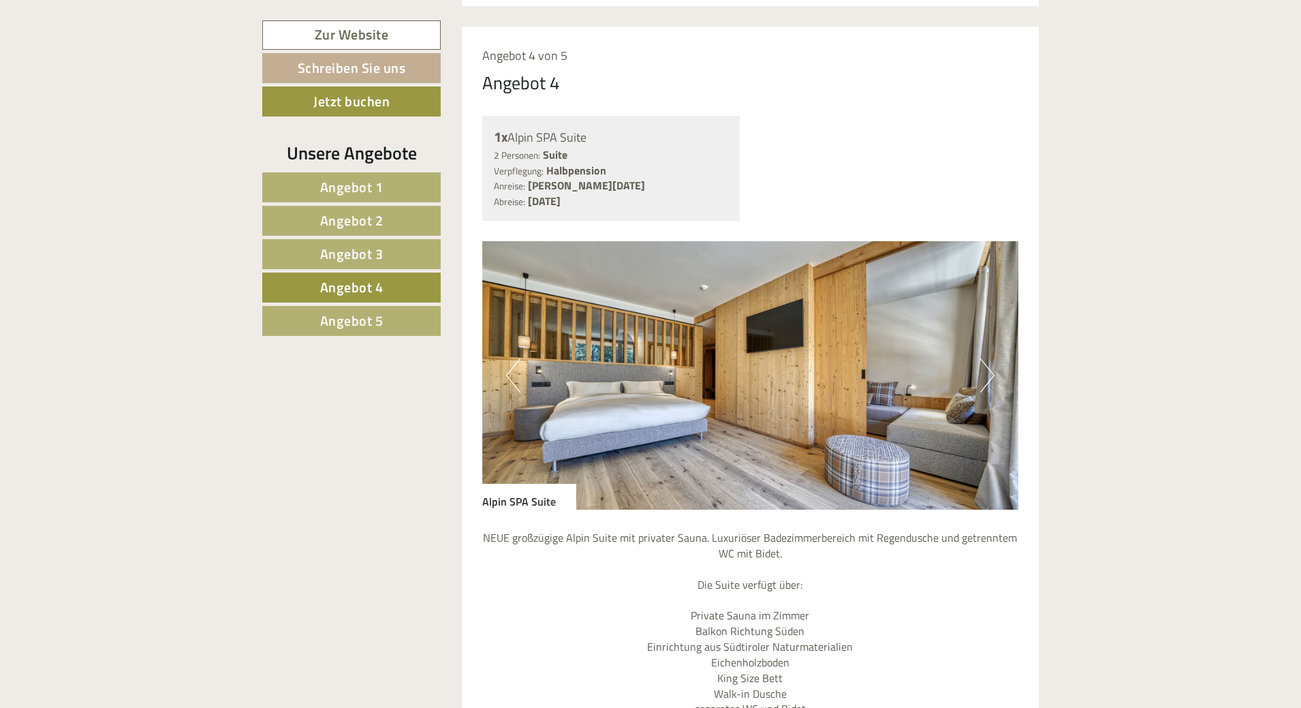
click at [985, 358] on button "Next" at bounding box center [987, 375] width 14 height 34
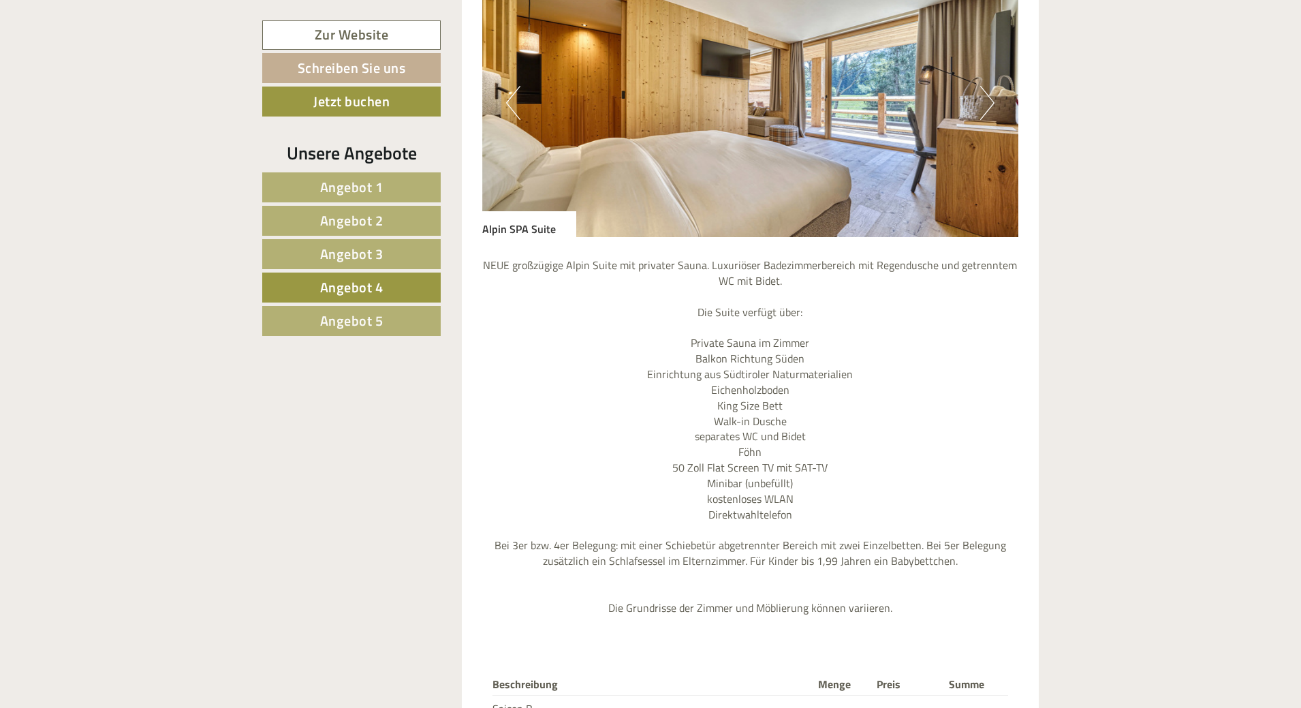
scroll to position [1498, 0]
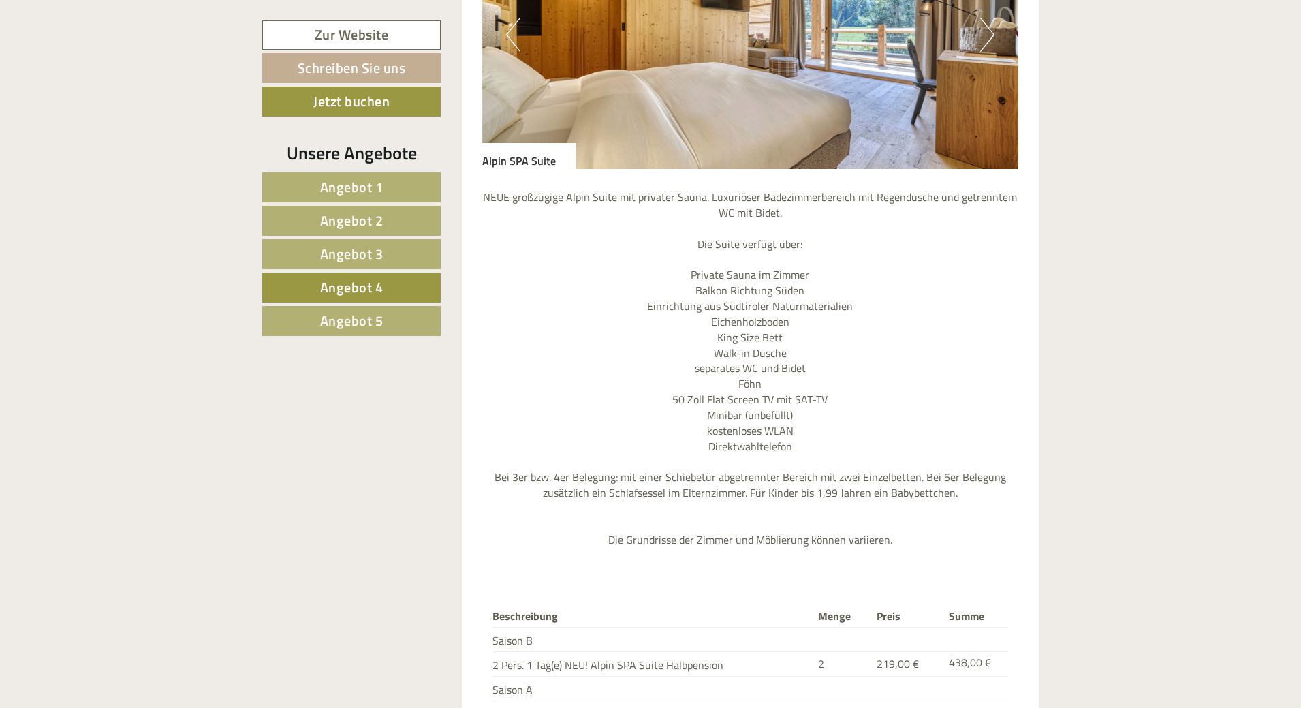
click at [339, 317] on span "Angebot 5" at bounding box center [351, 320] width 63 height 21
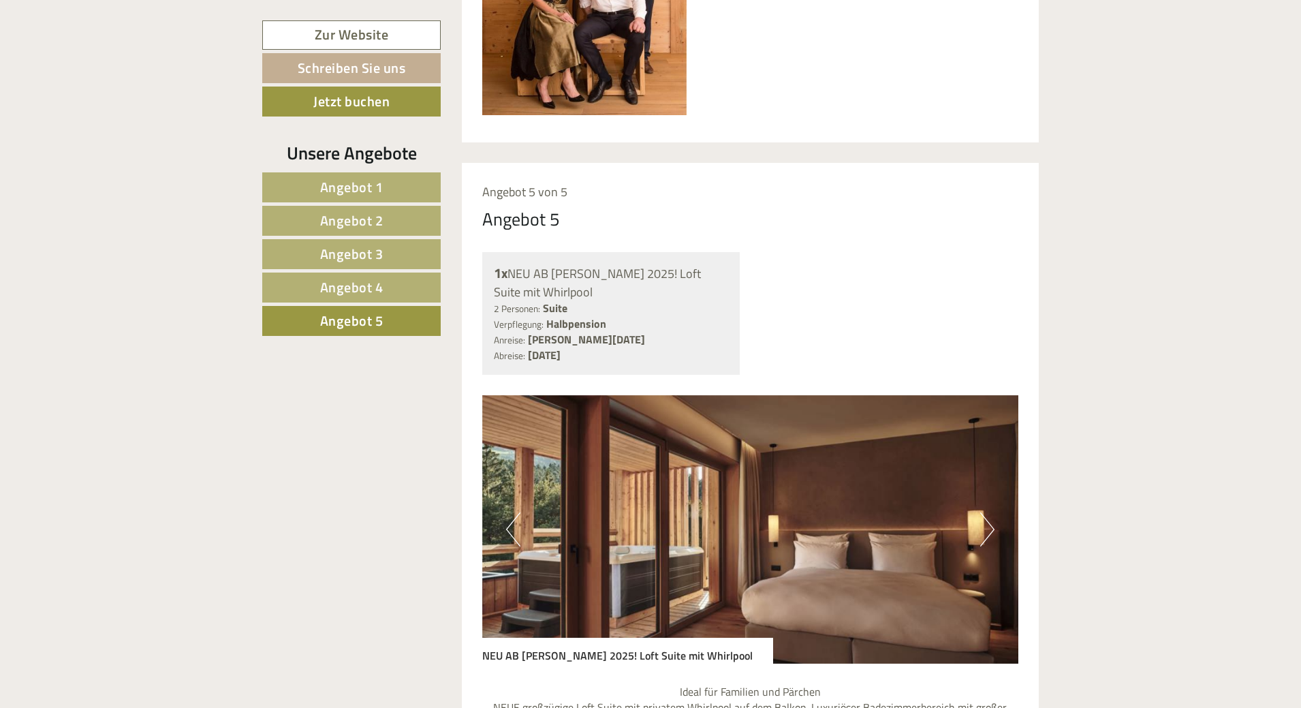
scroll to position [1226, 0]
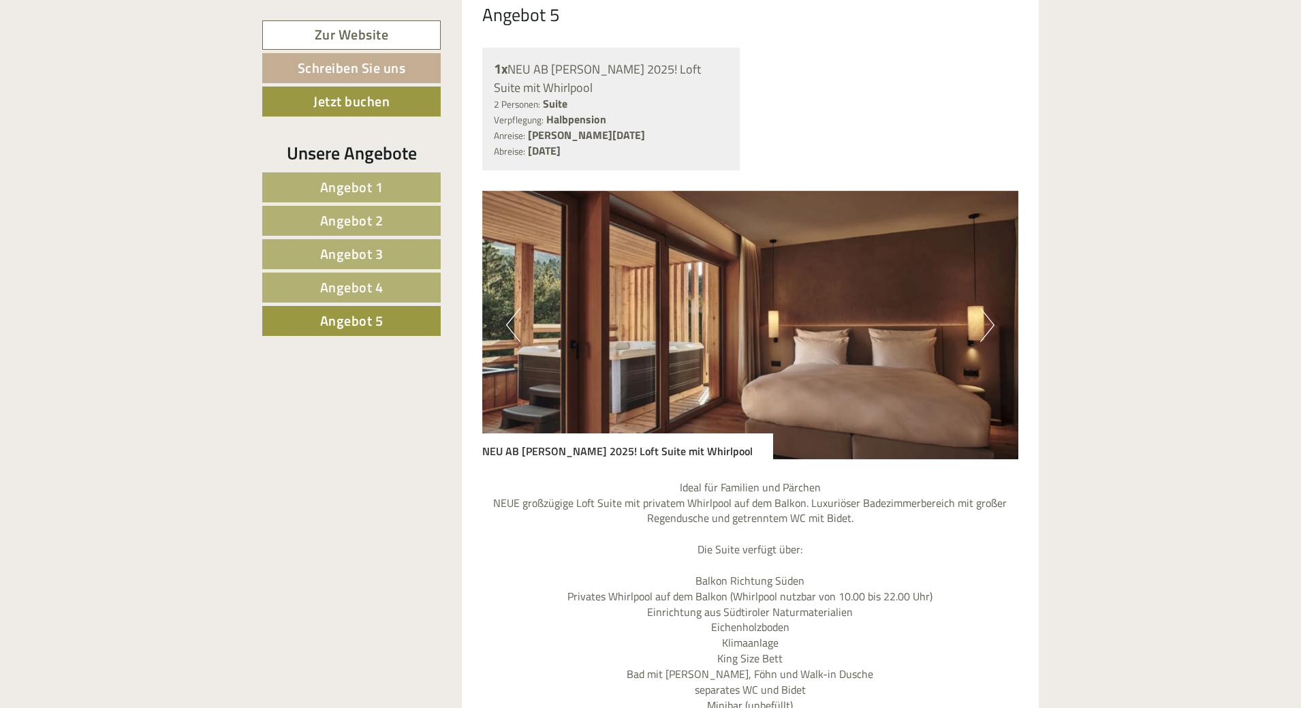
click at [343, 183] on span "Angebot 1" at bounding box center [351, 186] width 63 height 21
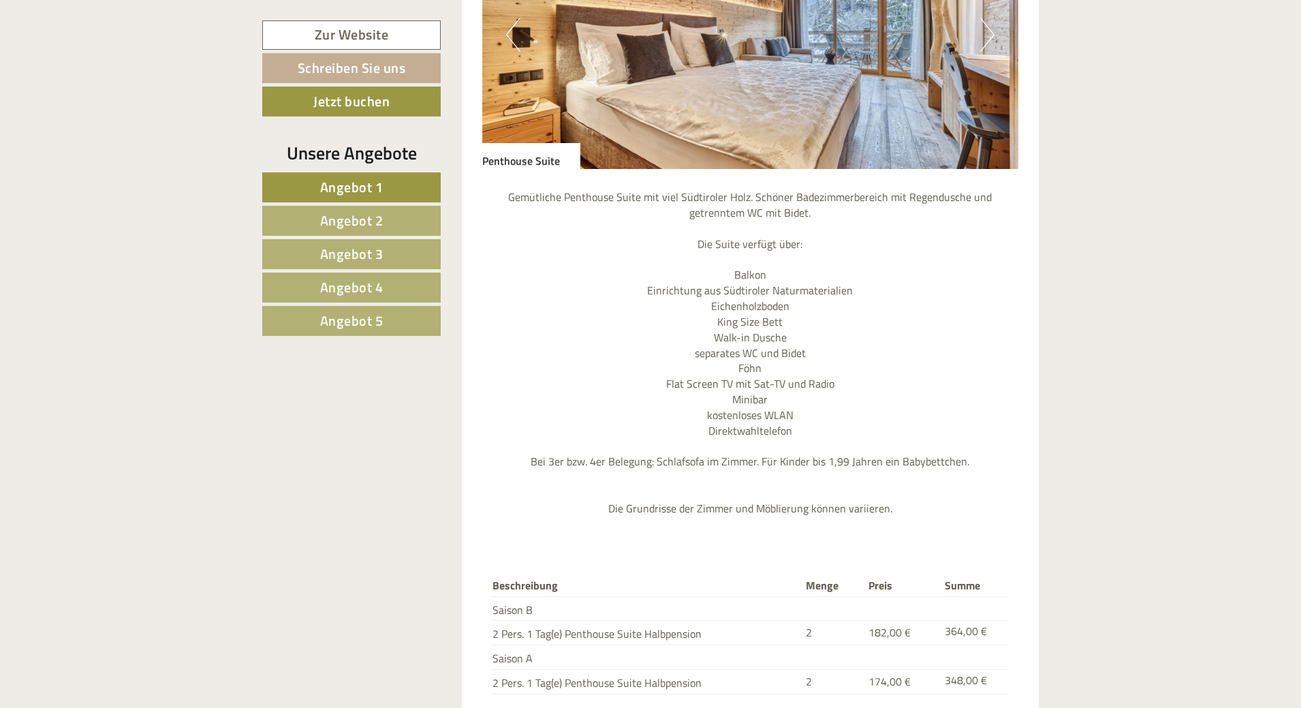
scroll to position [1430, 0]
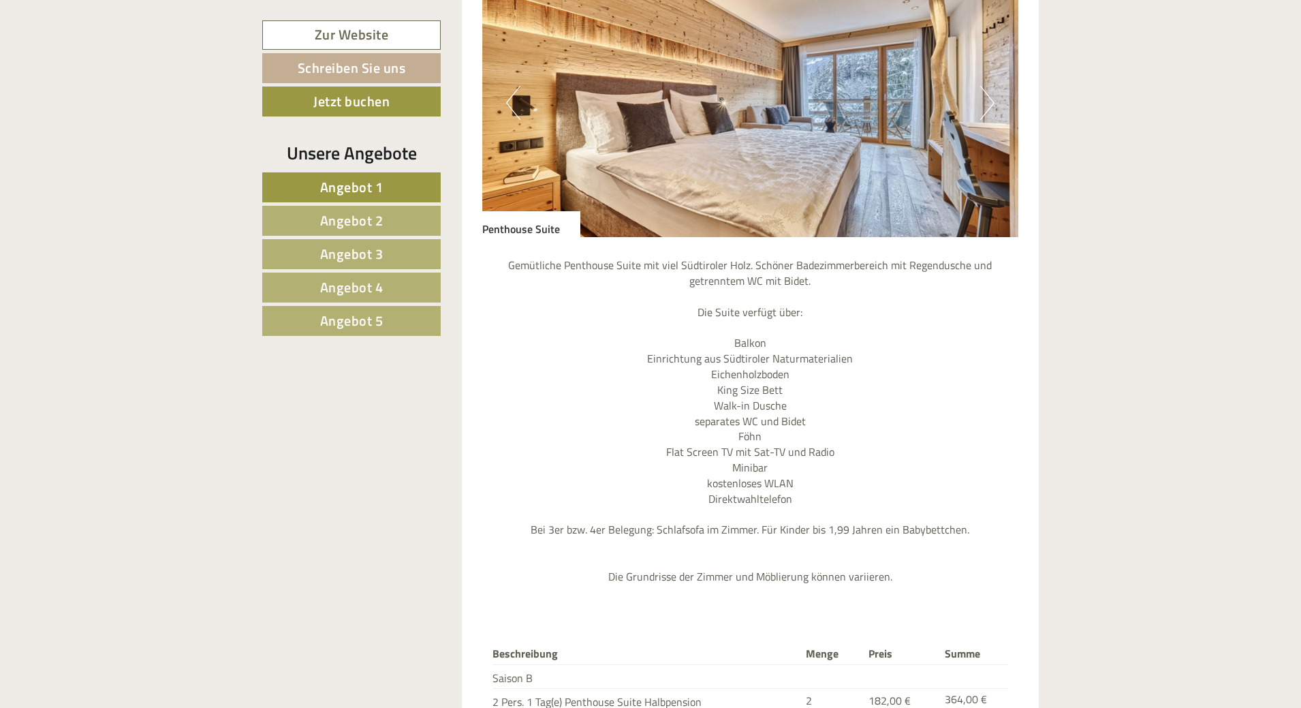
click at [341, 216] on span "Angebot 2" at bounding box center [351, 220] width 63 height 21
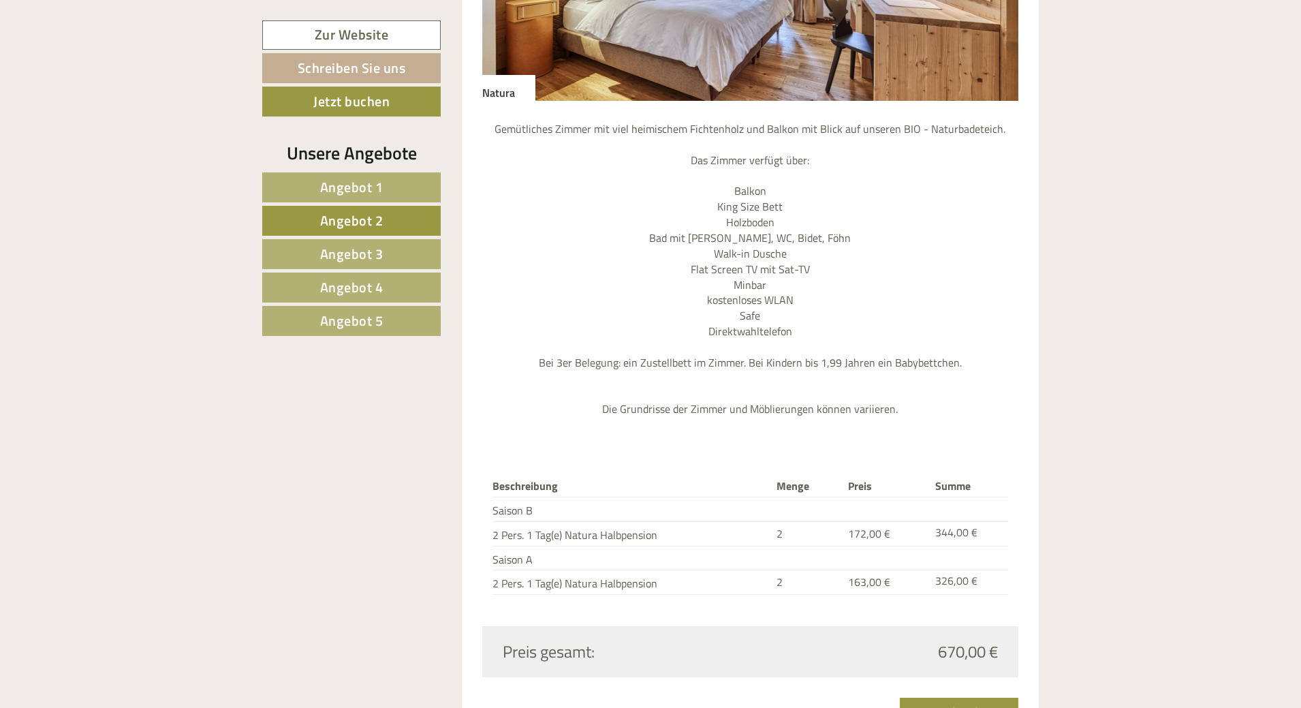
scroll to position [1362, 0]
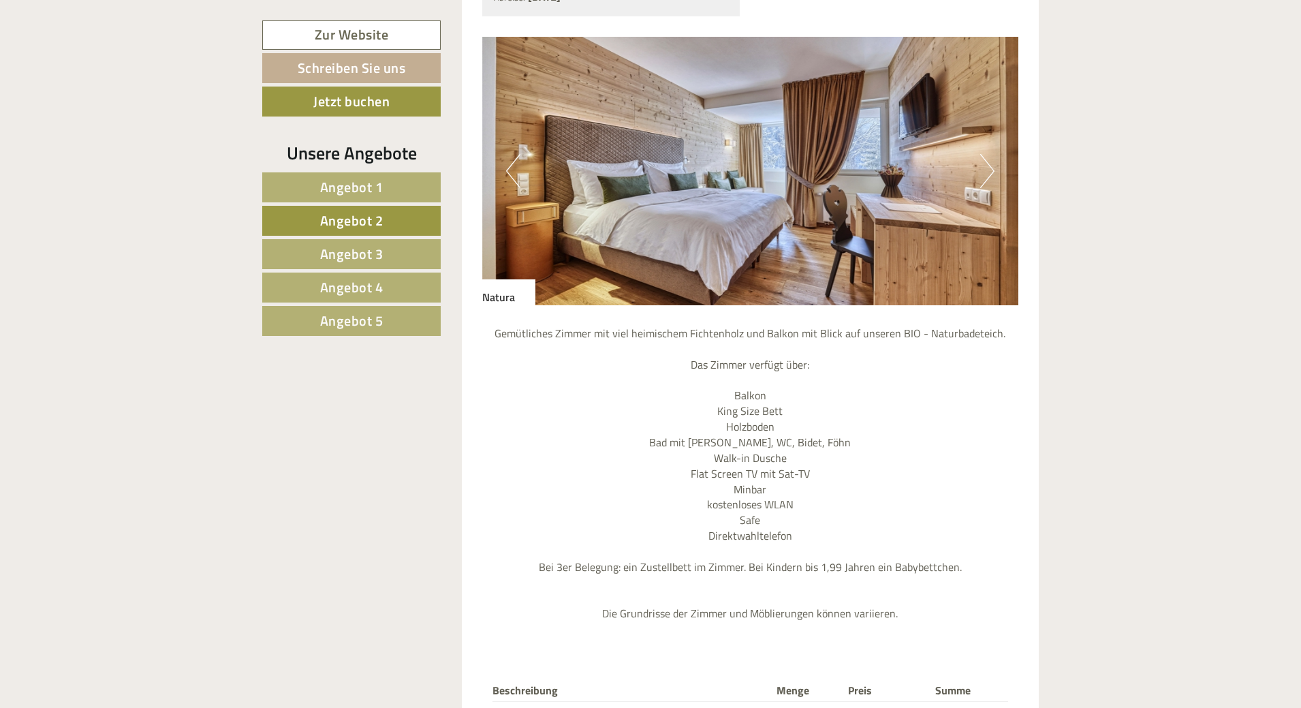
click at [986, 154] on button "Next" at bounding box center [987, 171] width 14 height 34
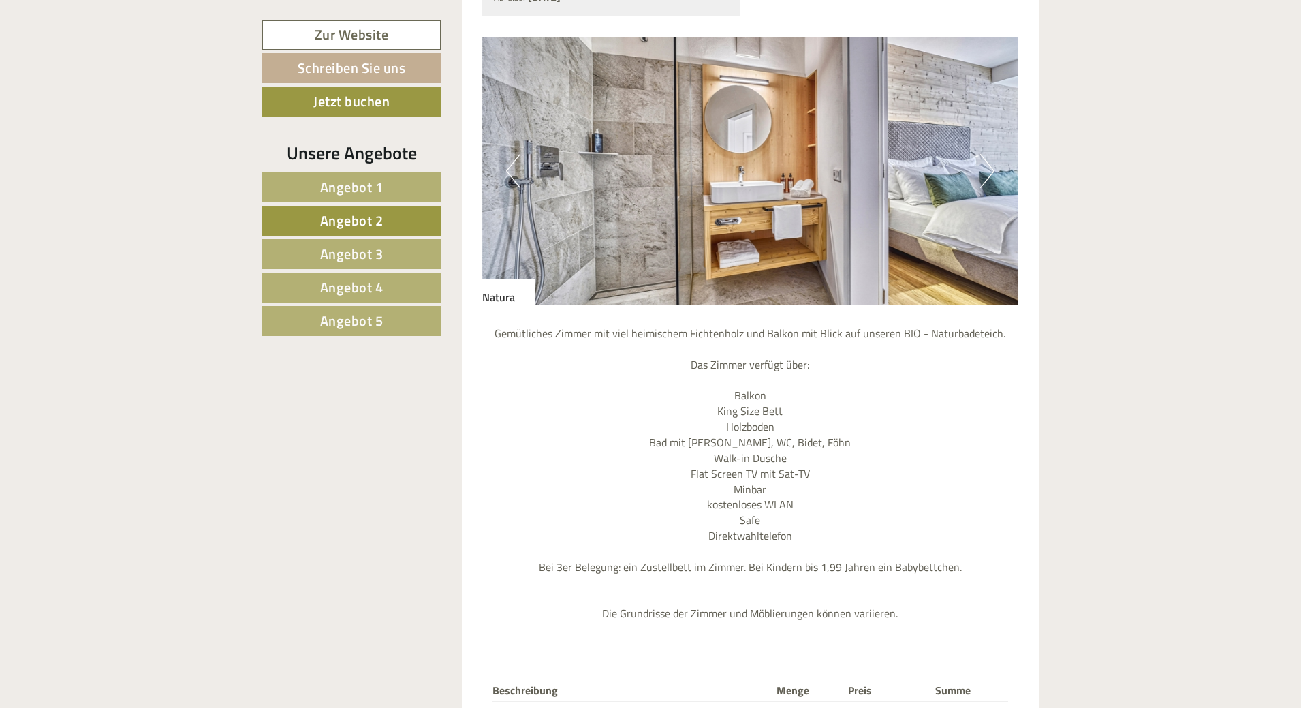
click at [986, 154] on button "Next" at bounding box center [987, 171] width 14 height 34
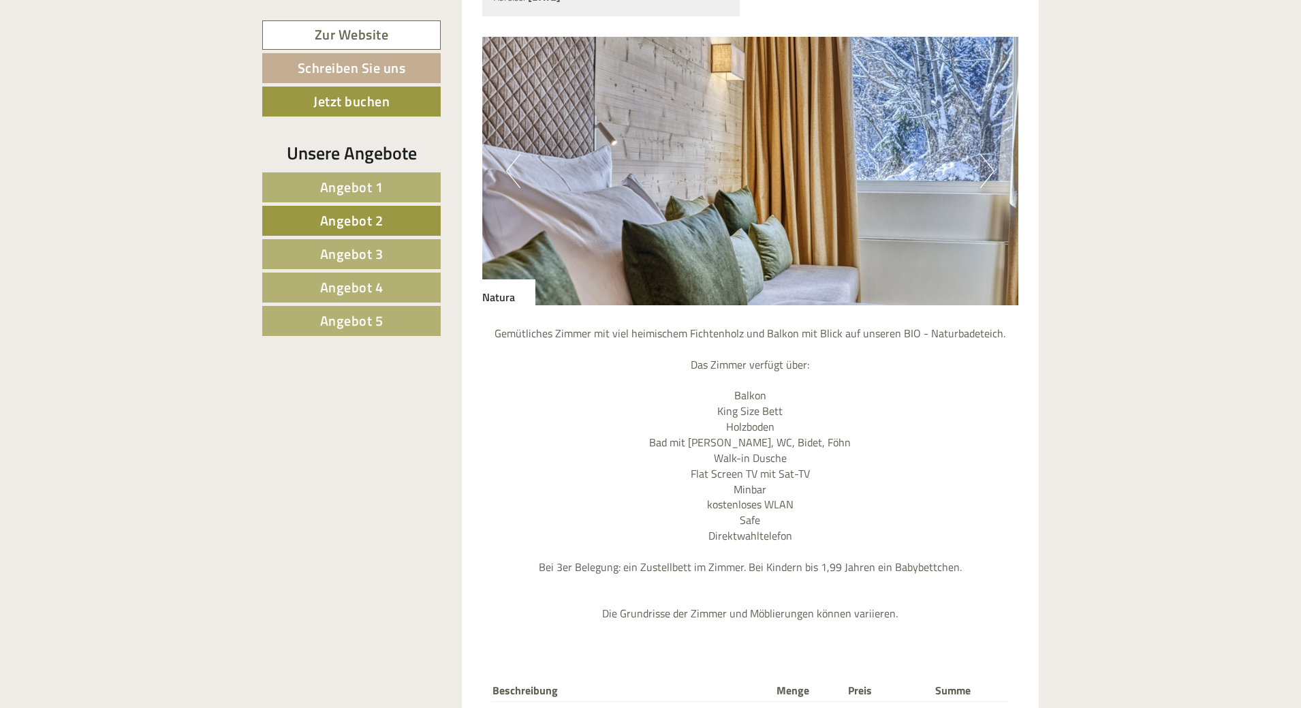
click at [986, 154] on button "Next" at bounding box center [987, 171] width 14 height 34
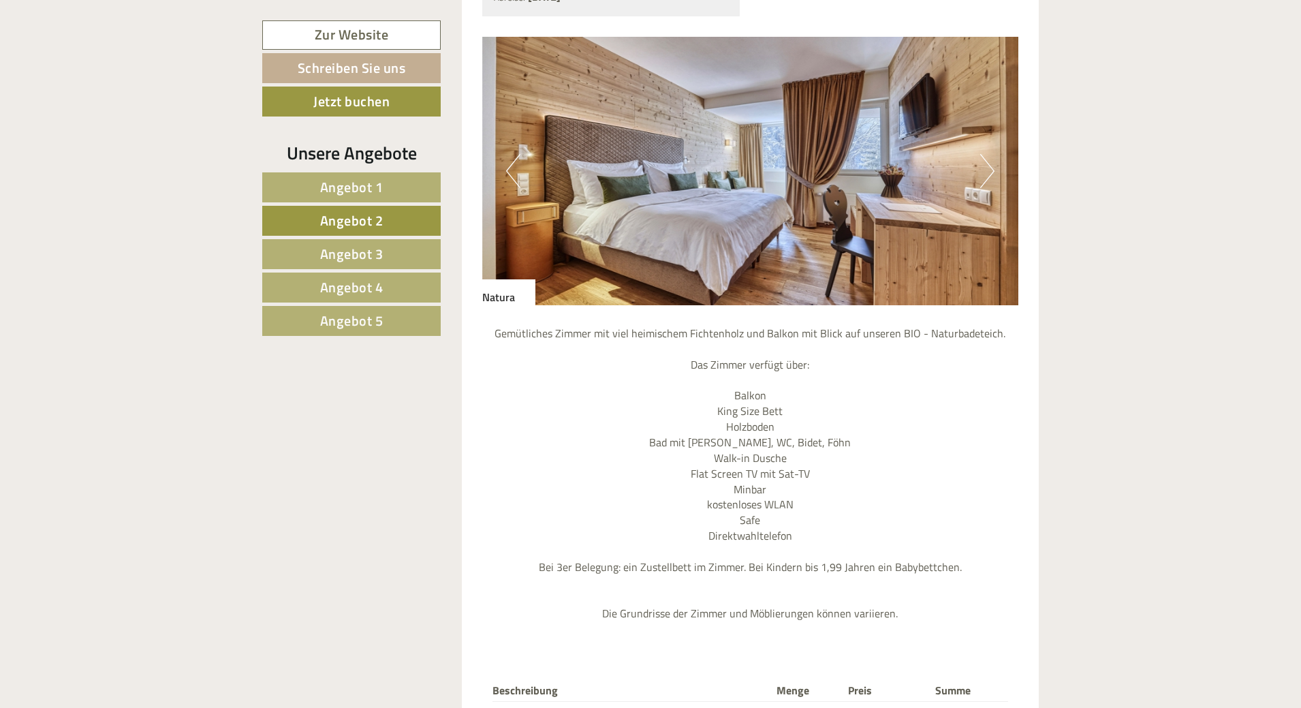
scroll to position [1157, 0]
